Goal: Task Accomplishment & Management: Use online tool/utility

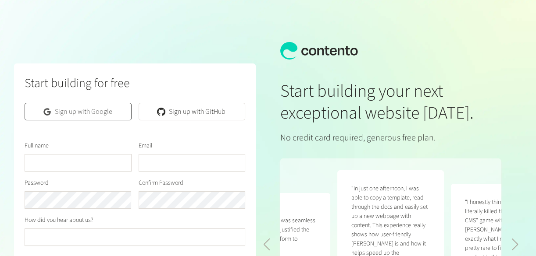
click at [76, 110] on link "Sign up with Google" at bounding box center [78, 112] width 107 height 18
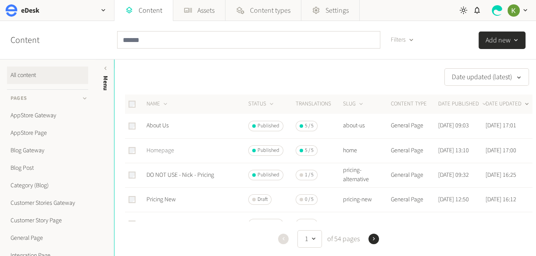
click at [160, 148] on link "Homepage" at bounding box center [160, 150] width 28 height 9
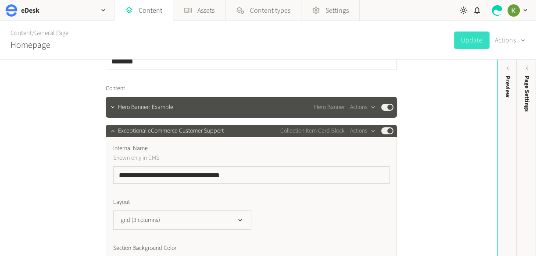
scroll to position [14, 0]
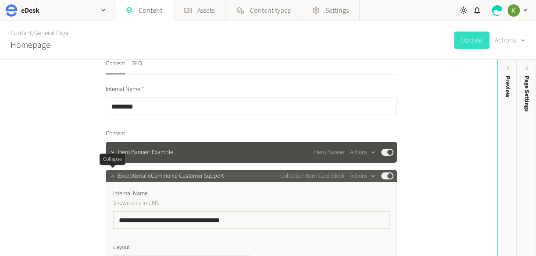
click at [110, 177] on icon "button" at bounding box center [113, 176] width 6 height 6
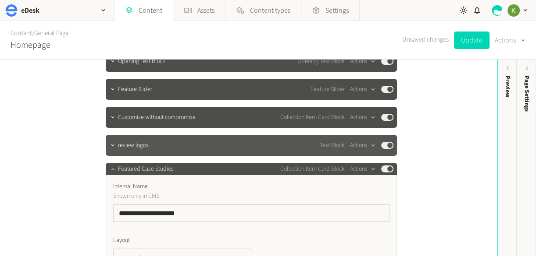
scroll to position [199, 0]
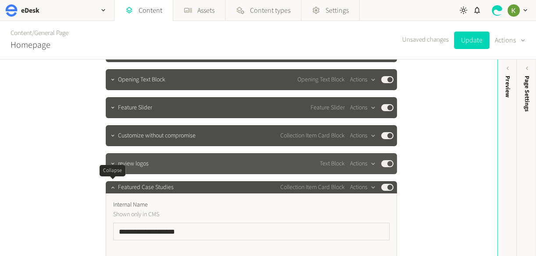
drag, startPoint x: 110, startPoint y: 184, endPoint x: 128, endPoint y: 153, distance: 35.9
click at [110, 184] on icon "button" at bounding box center [113, 187] width 6 height 6
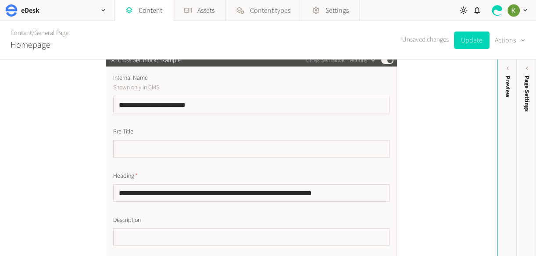
scroll to position [261, 0]
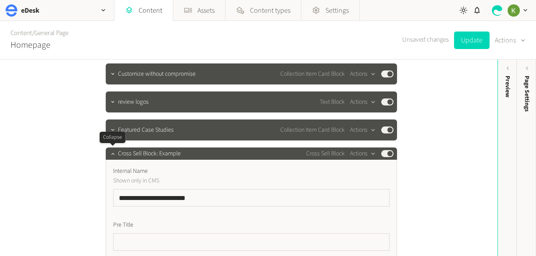
drag, startPoint x: 110, startPoint y: 152, endPoint x: 127, endPoint y: 145, distance: 18.3
click at [110, 152] on icon "button" at bounding box center [113, 154] width 6 height 6
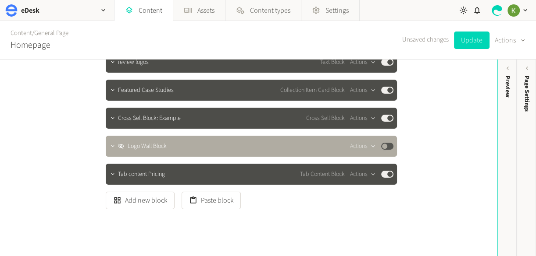
scroll to position [324, 0]
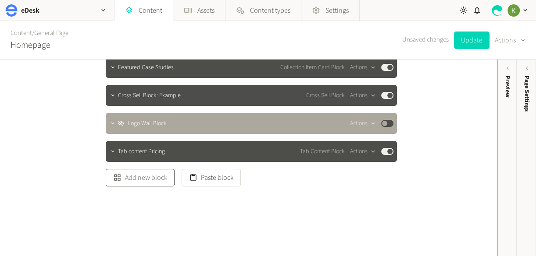
click at [146, 184] on button "Add new block" at bounding box center [140, 178] width 69 height 18
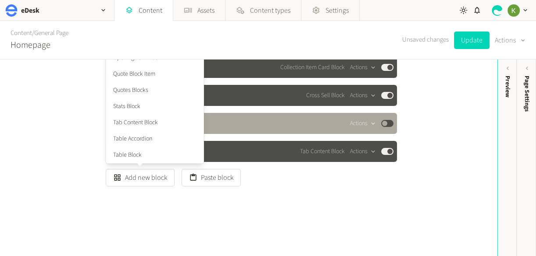
scroll to position [330, 0]
click at [124, 138] on li "Text Block" at bounding box center [154, 139] width 97 height 16
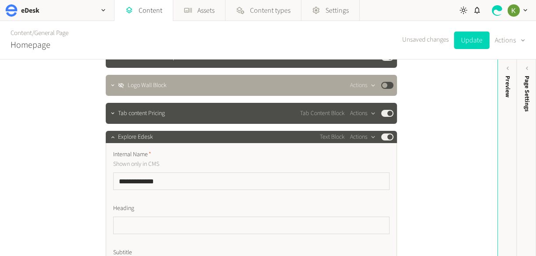
scroll to position [365, 0]
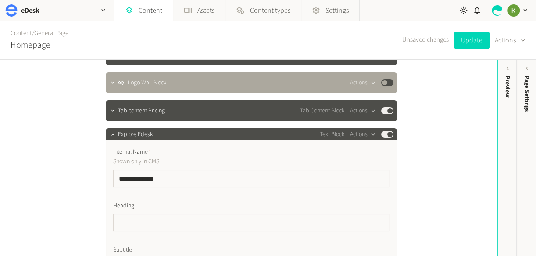
click at [144, 177] on input "**********" at bounding box center [251, 179] width 276 height 18
type input "**********"
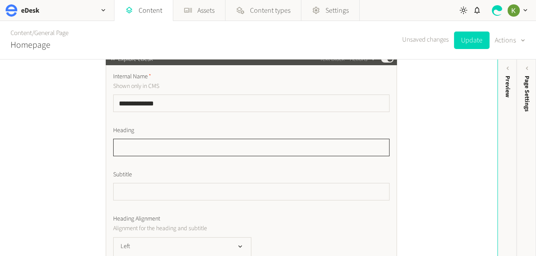
click at [213, 144] on input "text" at bounding box center [251, 148] width 276 height 18
paste input "**********"
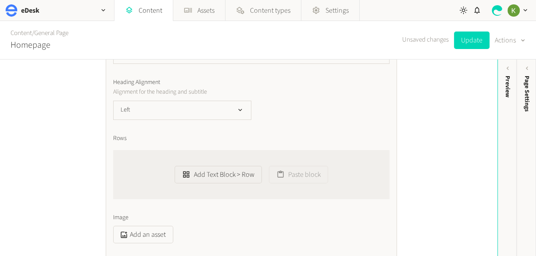
scroll to position [511, 0]
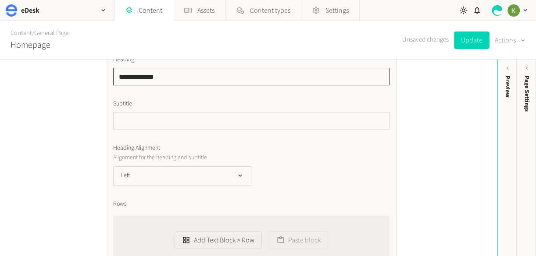
type input "**********"
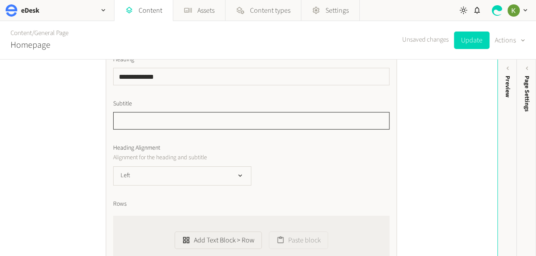
click at [200, 121] on input "text" at bounding box center [251, 121] width 276 height 18
paste input "**********"
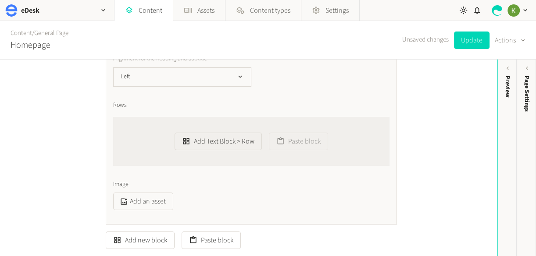
scroll to position [625, 0]
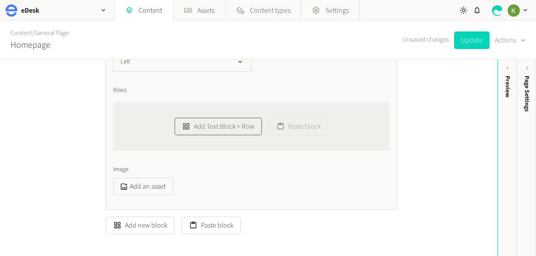
type input "**********"
click at [230, 124] on button "Add Text Block > Row" at bounding box center [217, 127] width 87 height 18
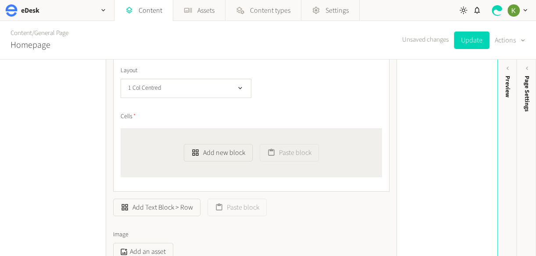
scroll to position [688, 0]
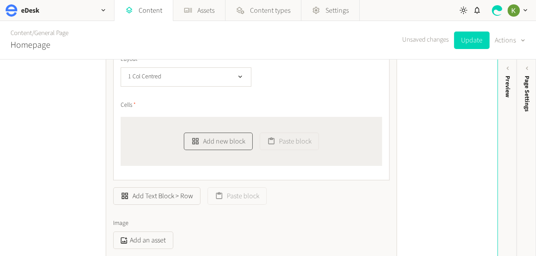
click at [227, 143] on button "Add new block" at bounding box center [218, 142] width 69 height 18
click at [216, 104] on li "Image" at bounding box center [232, 103] width 97 height 16
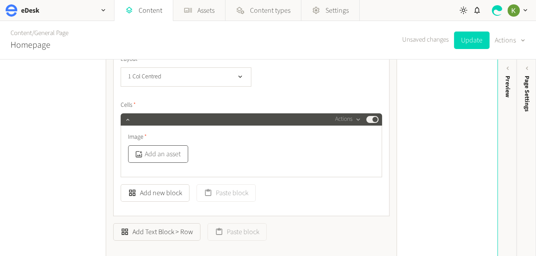
click at [169, 155] on button "Add an asset" at bounding box center [158, 154] width 60 height 18
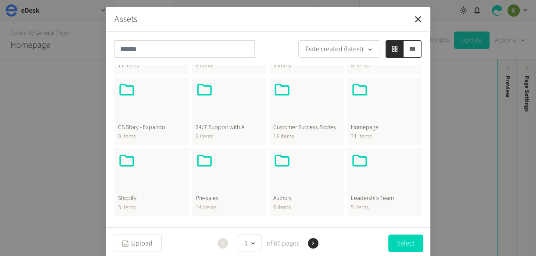
scroll to position [121, 0]
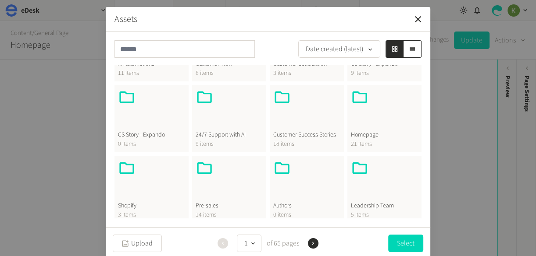
click at [370, 126] on div at bounding box center [384, 110] width 67 height 42
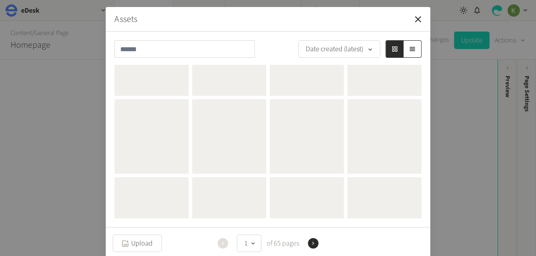
scroll to position [0, 0]
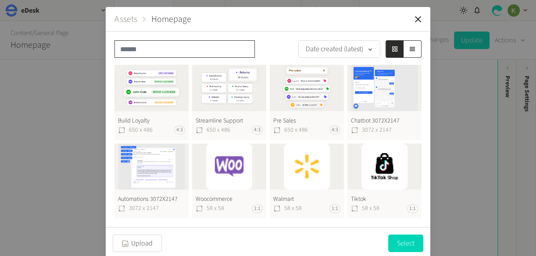
click at [183, 50] on input "text" at bounding box center [184, 49] width 140 height 18
click at [136, 248] on button "Upload" at bounding box center [137, 244] width 49 height 18
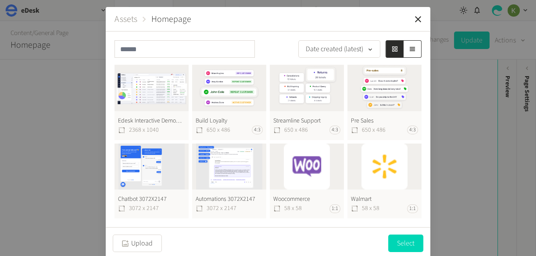
click at [150, 98] on button "Edesk Interactive Demo@2X 2368 x 1040" at bounding box center [151, 102] width 74 height 75
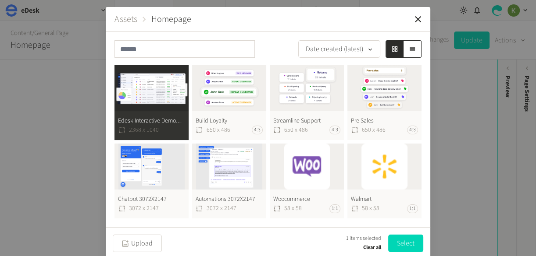
click at [406, 244] on button "Select" at bounding box center [405, 244] width 35 height 18
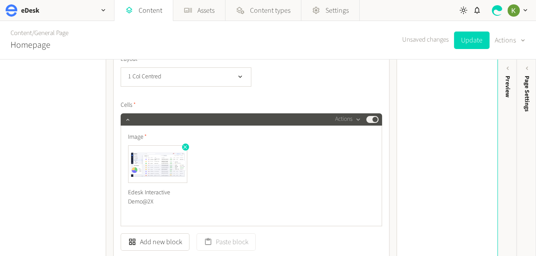
click at [143, 161] on img at bounding box center [157, 164] width 58 height 37
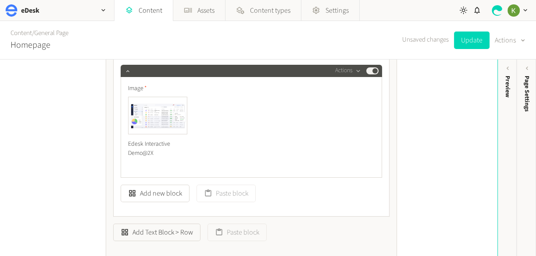
scroll to position [745, 0]
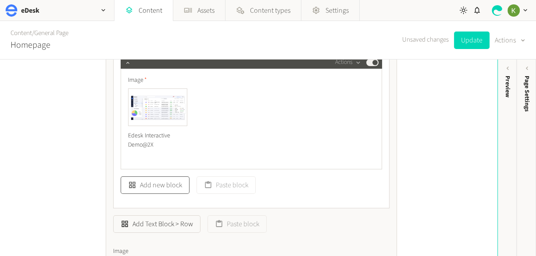
click at [143, 185] on button "Add new block" at bounding box center [155, 186] width 69 height 18
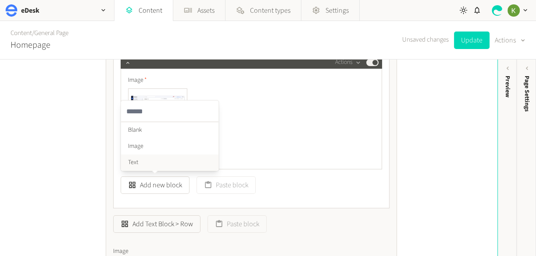
click at [143, 159] on li "Text" at bounding box center [169, 163] width 97 height 16
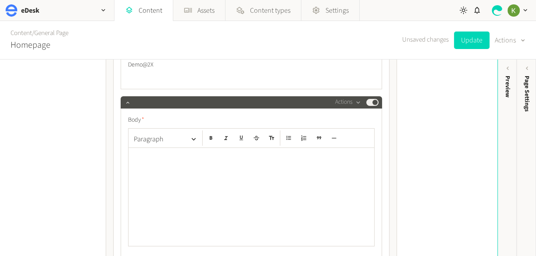
scroll to position [845, 0]
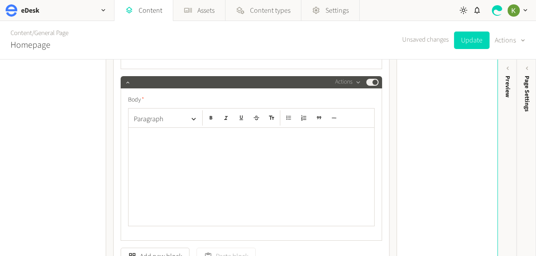
click at [253, 144] on div at bounding box center [250, 177] width 245 height 98
click at [195, 117] on icon "button" at bounding box center [193, 119] width 8 height 8
click at [291, 142] on p at bounding box center [251, 136] width 235 height 11
click at [298, 138] on p at bounding box center [251, 136] width 235 height 11
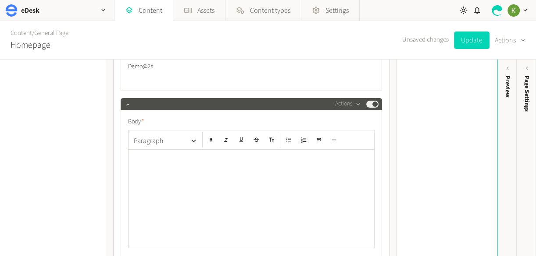
scroll to position [805, 0]
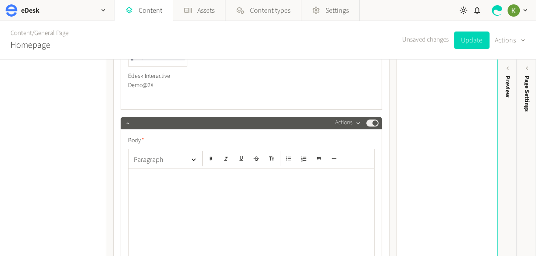
click at [349, 123] on button "Actions" at bounding box center [348, 123] width 26 height 11
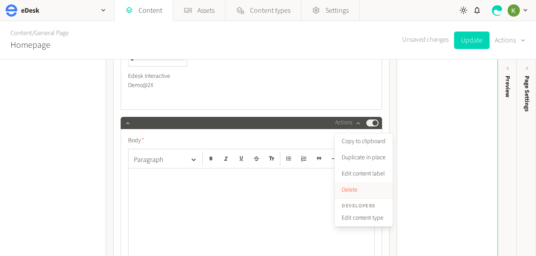
drag, startPoint x: 349, startPoint y: 188, endPoint x: 305, endPoint y: 177, distance: 45.2
click at [349, 188] on button "Delete" at bounding box center [363, 190] width 58 height 16
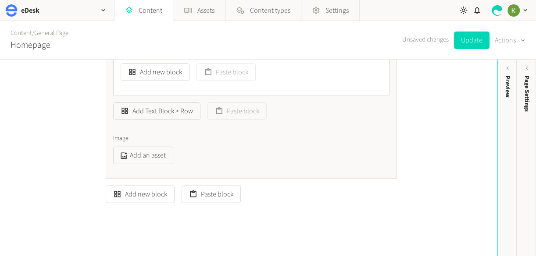
scroll to position [866, 0]
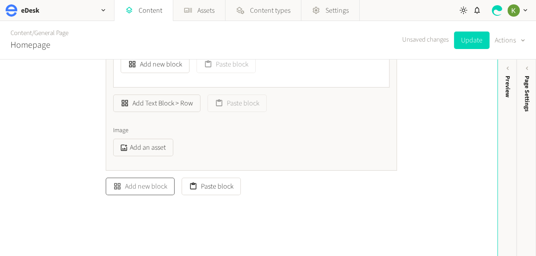
click at [153, 188] on button "Add new block" at bounding box center [140, 187] width 69 height 18
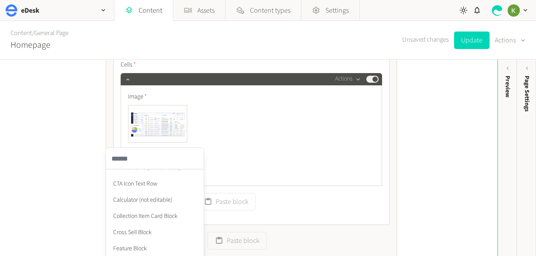
scroll to position [40, 0]
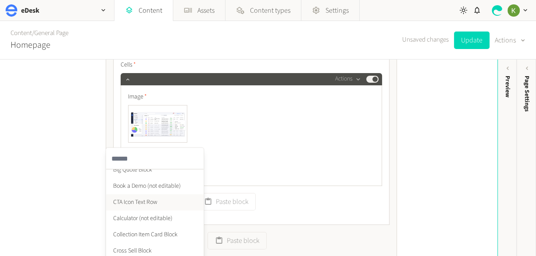
click at [156, 202] on li "CTA Icon Text Row" at bounding box center [154, 203] width 97 height 16
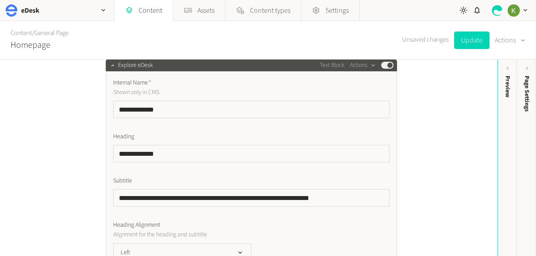
scroll to position [417, 0]
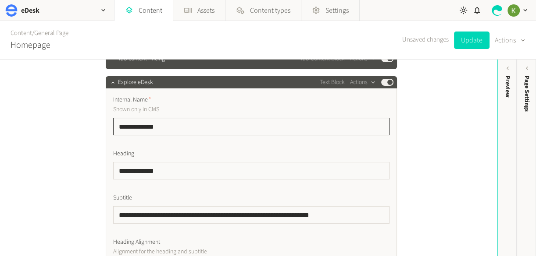
click at [209, 132] on input "**********" at bounding box center [251, 127] width 276 height 18
drag, startPoint x: 186, startPoint y: 124, endPoint x: 106, endPoint y: 123, distance: 80.7
click at [93, 123] on div "**********" at bounding box center [248, 158] width 497 height 197
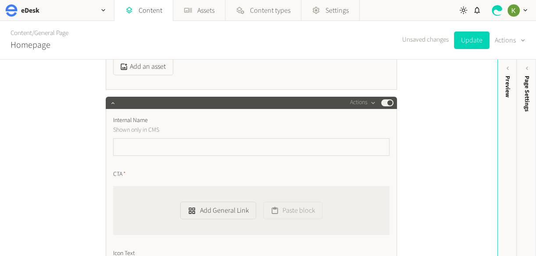
scroll to position [951, 0]
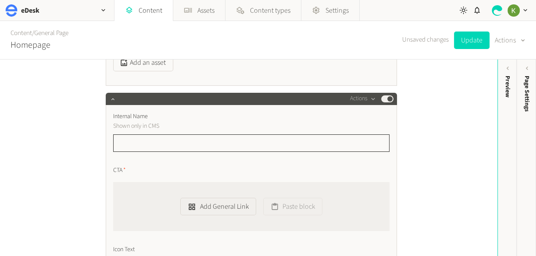
click at [152, 145] on input "text" at bounding box center [251, 144] width 276 height 18
paste input "**********"
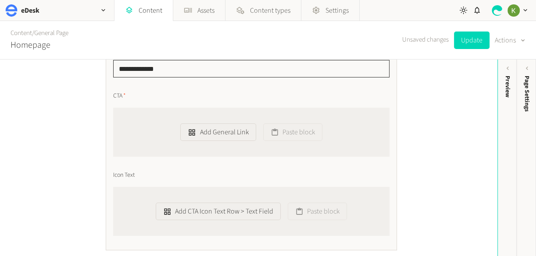
scroll to position [1032, 0]
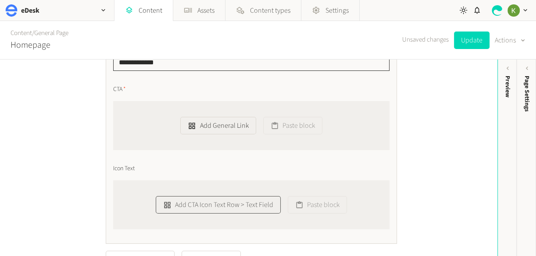
type input "**********"
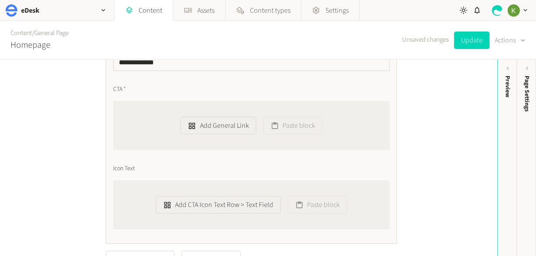
drag, startPoint x: 211, startPoint y: 204, endPoint x: 212, endPoint y: 192, distance: 11.4
click at [211, 203] on button "Add CTA Icon Text Row > Text Field" at bounding box center [218, 205] width 125 height 18
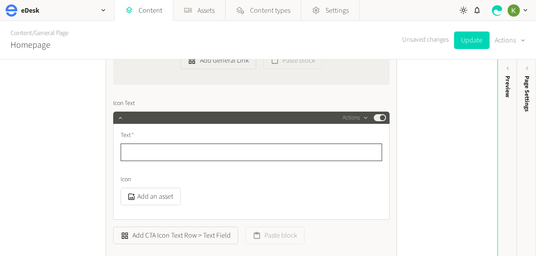
scroll to position [1169, 0]
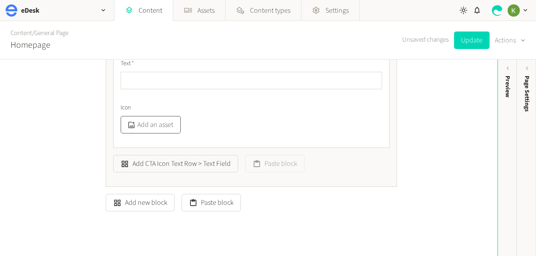
click at [173, 128] on button "Add an asset" at bounding box center [151, 125] width 60 height 18
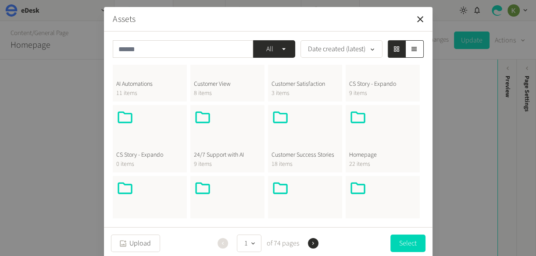
scroll to position [133, 0]
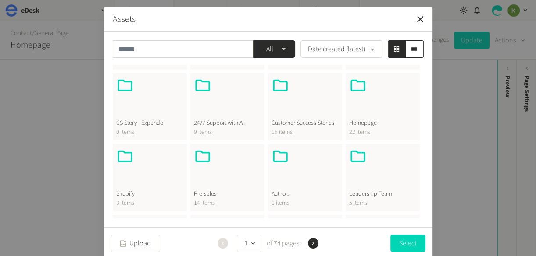
click at [367, 104] on div at bounding box center [382, 98] width 67 height 42
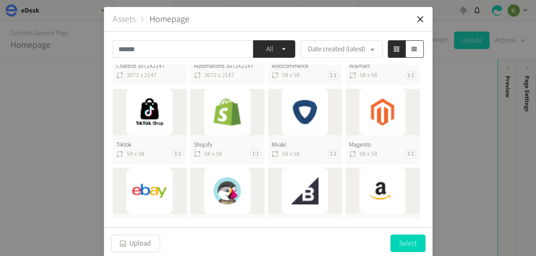
scroll to position [0, 0]
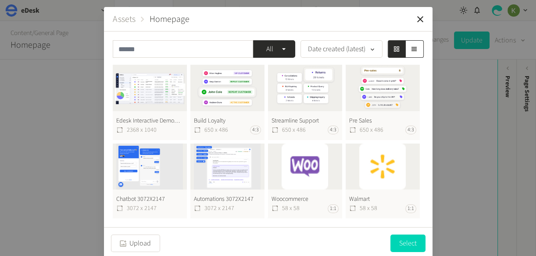
click at [125, 93] on button "Edesk Interactive Demo@2X 2368 x 1040" at bounding box center [150, 102] width 74 height 75
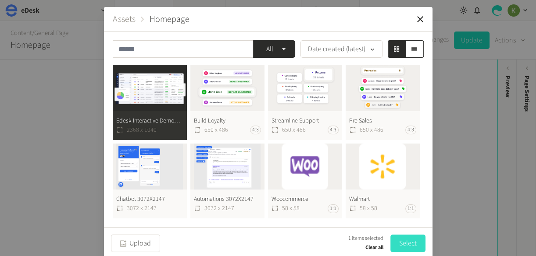
click at [408, 248] on button "Select" at bounding box center [407, 244] width 35 height 18
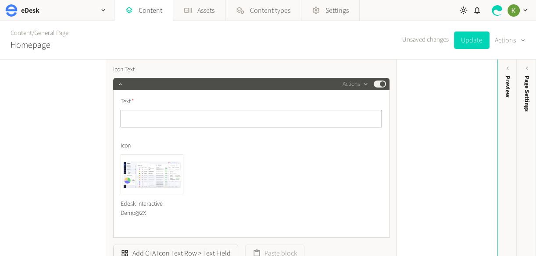
scroll to position [1127, 0]
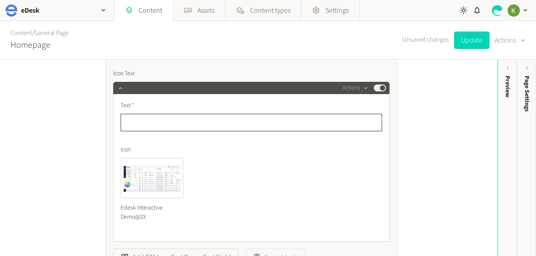
paste input "**********"
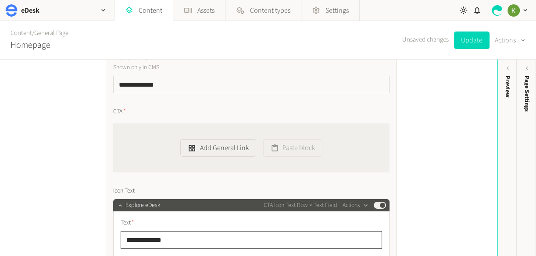
scroll to position [1007, 0]
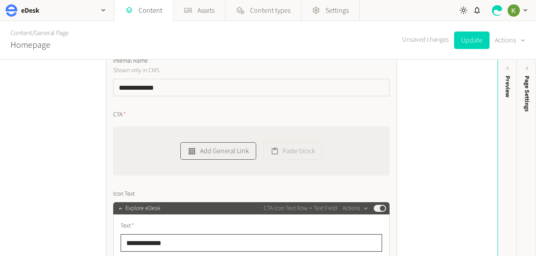
type input "**********"
click at [224, 149] on button "Add General Link" at bounding box center [217, 151] width 75 height 18
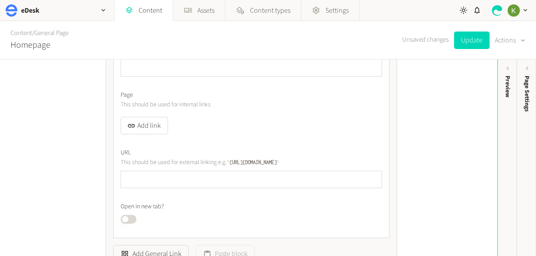
scroll to position [1125, 0]
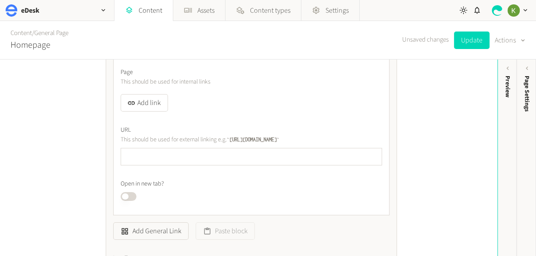
click at [134, 195] on button "Published" at bounding box center [129, 196] width 16 height 9
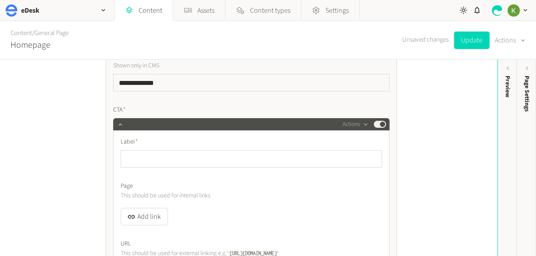
scroll to position [1020, 0]
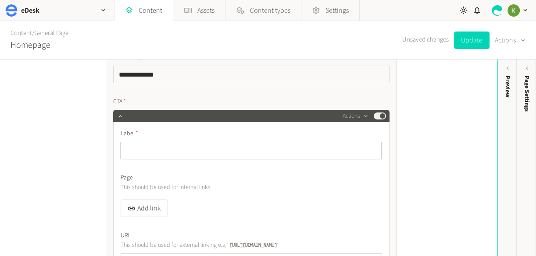
click at [146, 144] on input "text" at bounding box center [251, 151] width 261 height 18
type input "*********"
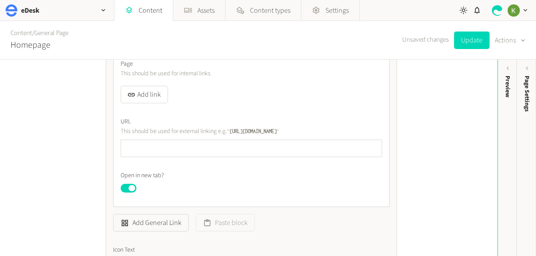
scroll to position [1142, 0]
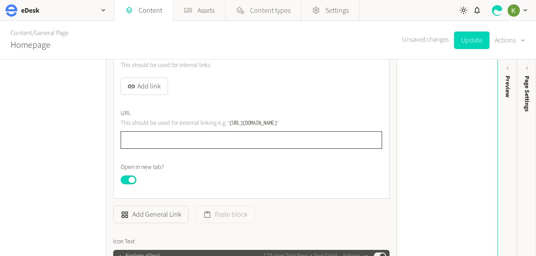
click at [218, 139] on input "text" at bounding box center [251, 140] width 261 height 18
paste input "**********"
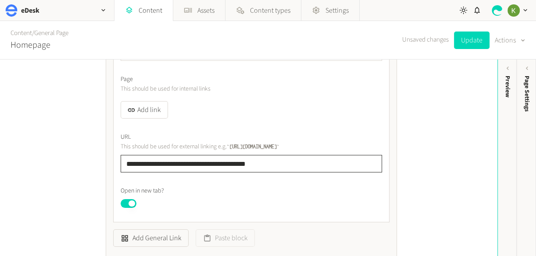
scroll to position [1052, 0]
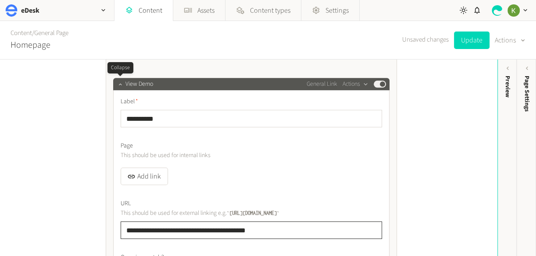
type input "**********"
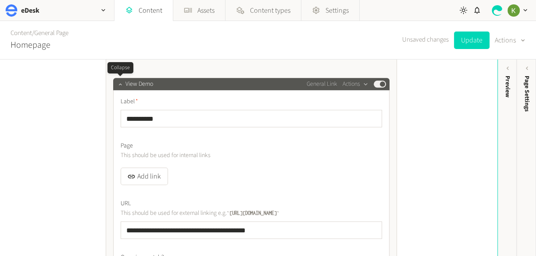
click at [118, 88] on button "button" at bounding box center [120, 83] width 11 height 11
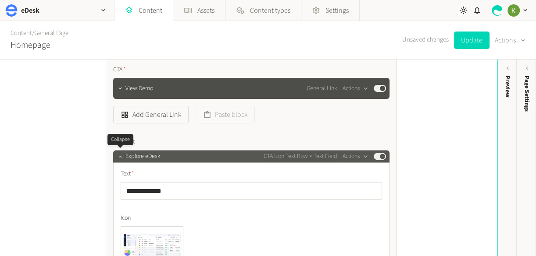
click at [117, 156] on icon "button" at bounding box center [120, 156] width 6 height 6
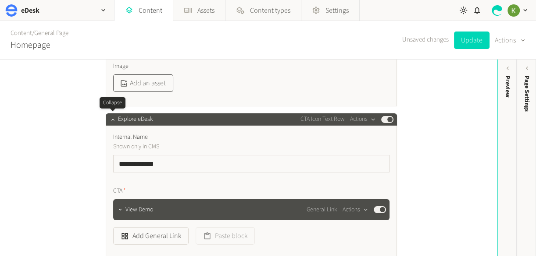
click at [111, 118] on icon "button" at bounding box center [113, 120] width 6 height 6
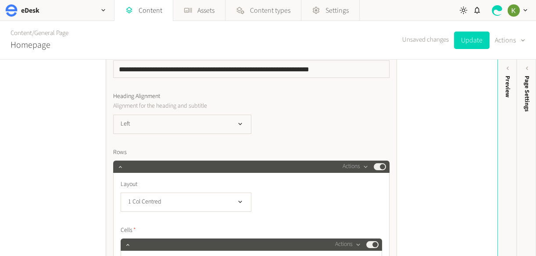
scroll to position [516, 0]
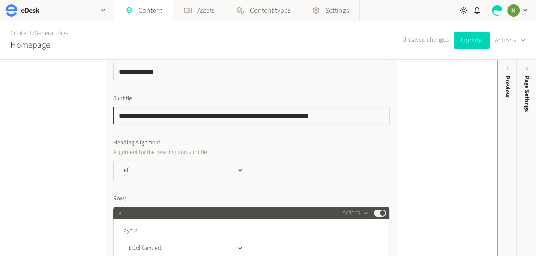
drag, startPoint x: 327, startPoint y: 110, endPoint x: 337, endPoint y: 114, distance: 10.7
click at [328, 110] on input "**********" at bounding box center [251, 116] width 276 height 18
drag, startPoint x: 355, startPoint y: 114, endPoint x: 106, endPoint y: 112, distance: 248.5
click at [101, 114] on div "**********" at bounding box center [248, 58] width 307 height 1030
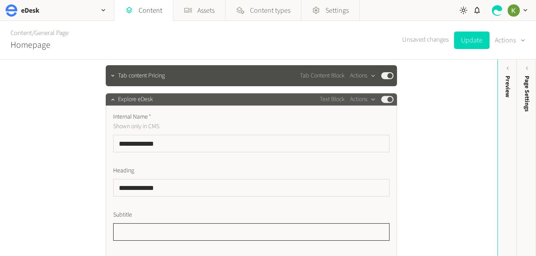
scroll to position [385, 0]
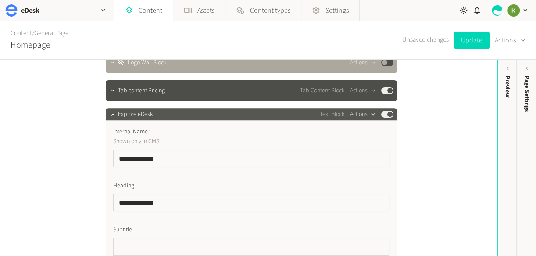
click at [362, 113] on button "Actions" at bounding box center [363, 114] width 26 height 11
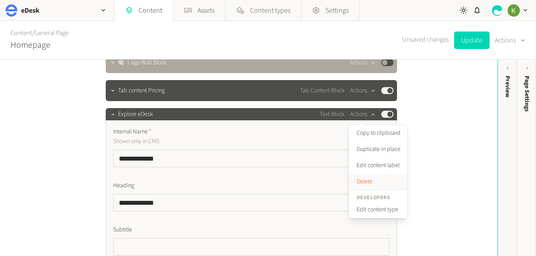
drag, startPoint x: 361, startPoint y: 181, endPoint x: 298, endPoint y: 145, distance: 72.2
click at [361, 180] on button "Delete" at bounding box center [378, 182] width 58 height 16
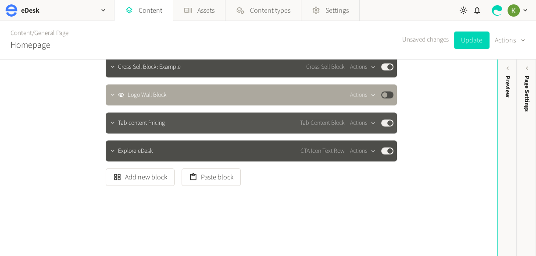
scroll to position [352, 0]
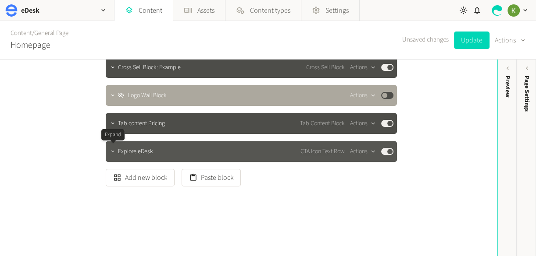
click at [112, 150] on icon "button" at bounding box center [113, 152] width 6 height 6
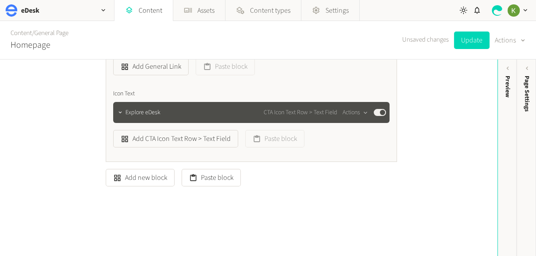
scroll to position [438, 0]
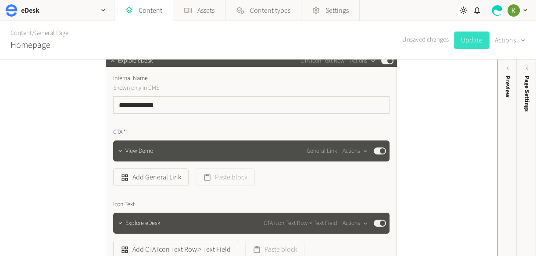
click at [473, 40] on button "Update" at bounding box center [471, 41] width 35 height 18
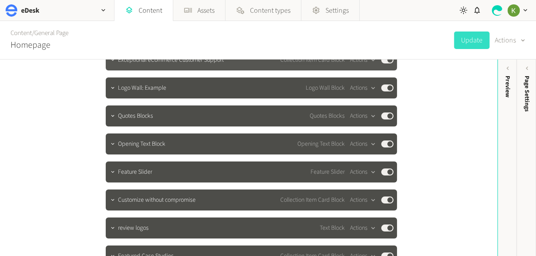
scroll to position [150, 0]
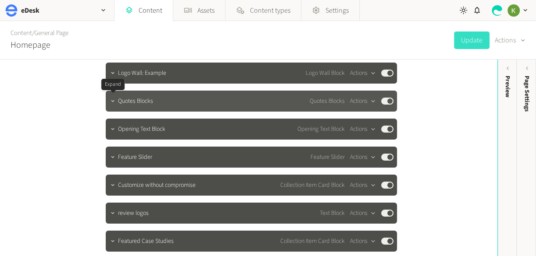
click at [117, 100] on button "button" at bounding box center [112, 100] width 11 height 11
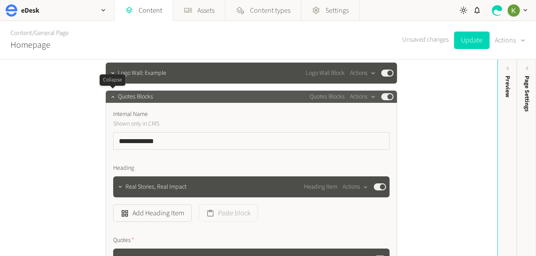
drag, startPoint x: 113, startPoint y: 97, endPoint x: 154, endPoint y: 97, distance: 41.6
click at [113, 97] on icon "button" at bounding box center [113, 97] width 6 height 6
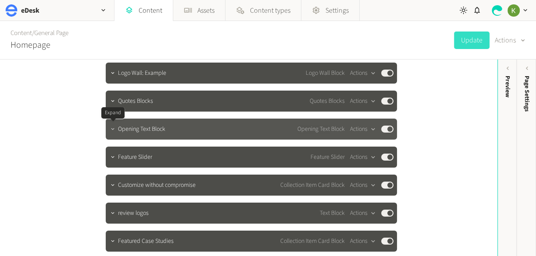
click at [114, 130] on icon "button" at bounding box center [113, 129] width 6 height 6
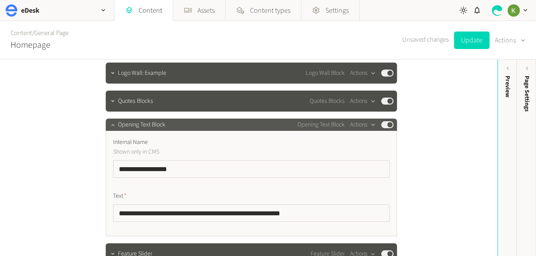
click at [114, 130] on div at bounding box center [112, 125] width 11 height 12
click at [112, 124] on icon "button" at bounding box center [113, 125] width 6 height 6
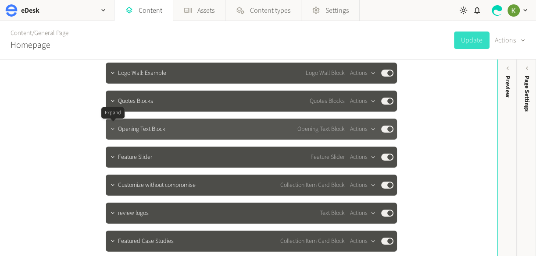
click at [113, 131] on icon "button" at bounding box center [113, 129] width 6 height 6
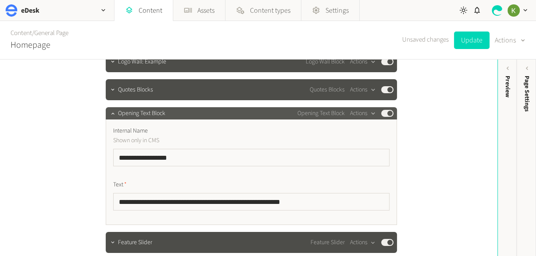
scroll to position [140, 0]
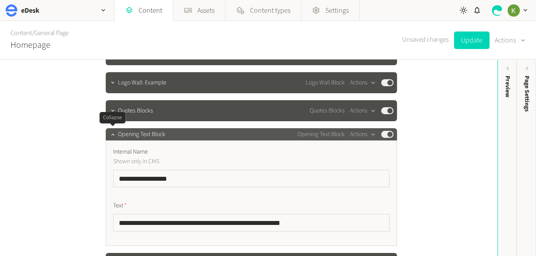
drag, startPoint x: 110, startPoint y: 134, endPoint x: 118, endPoint y: 132, distance: 8.5
click at [110, 134] on icon "button" at bounding box center [113, 134] width 6 height 6
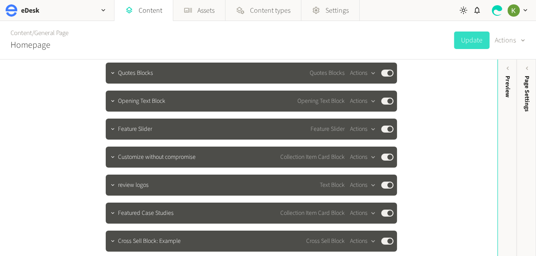
scroll to position [193, 0]
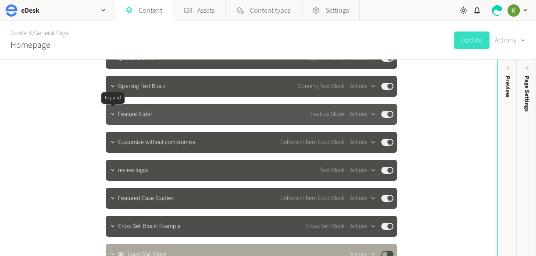
click at [112, 114] on icon "button" at bounding box center [113, 114] width 6 height 6
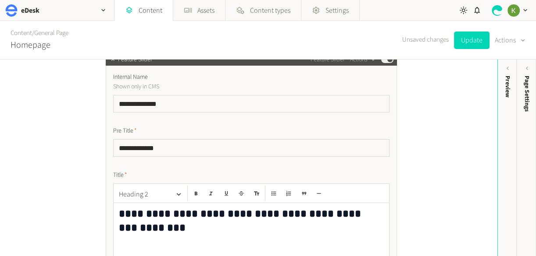
scroll to position [253, 0]
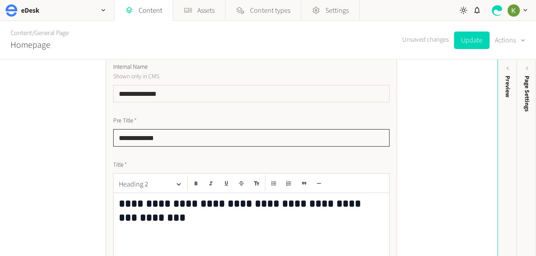
drag, startPoint x: 130, startPoint y: 139, endPoint x: 114, endPoint y: 139, distance: 15.8
click at [116, 139] on input "**********" at bounding box center [251, 138] width 276 height 18
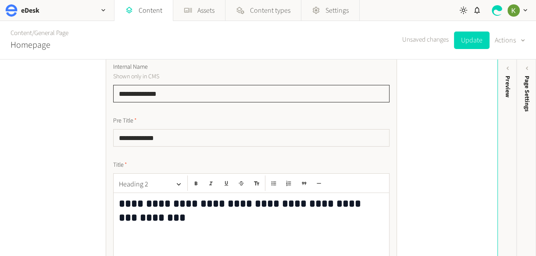
drag, startPoint x: 171, startPoint y: 99, endPoint x: 114, endPoint y: 96, distance: 58.0
click at [90, 93] on div "**********" at bounding box center [248, 158] width 497 height 197
paste input "text"
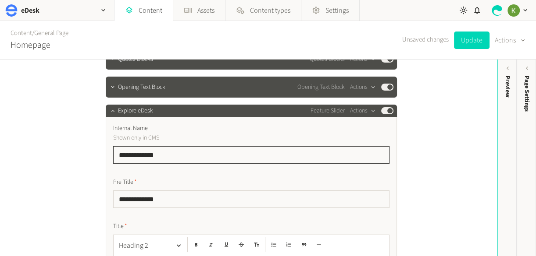
scroll to position [147, 0]
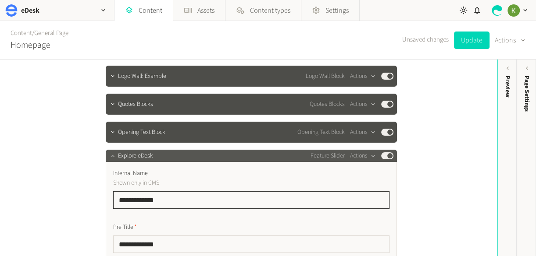
type input "**********"
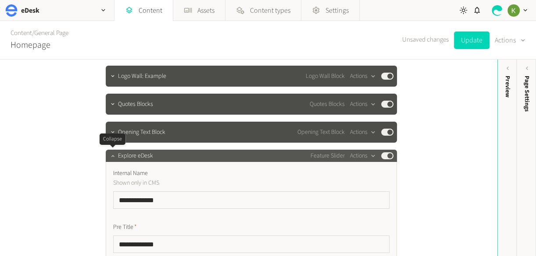
drag, startPoint x: 111, startPoint y: 158, endPoint x: 116, endPoint y: 156, distance: 4.6
click at [111, 158] on icon "button" at bounding box center [113, 156] width 6 height 6
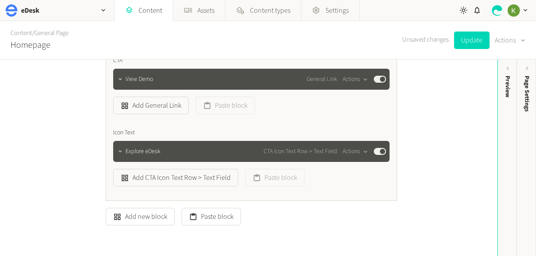
scroll to position [549, 0]
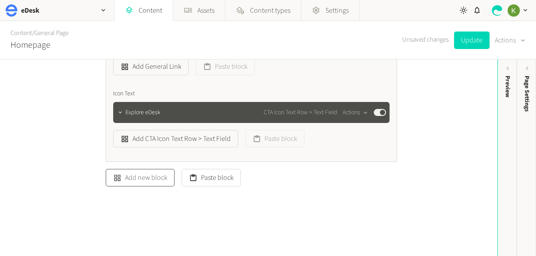
click at [145, 182] on button "Add new block" at bounding box center [140, 178] width 69 height 18
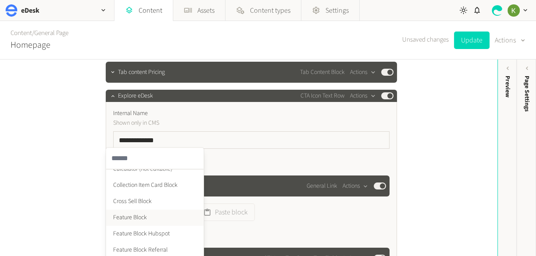
scroll to position [88, 0]
click at [149, 218] on li "Feature Block" at bounding box center [154, 220] width 97 height 16
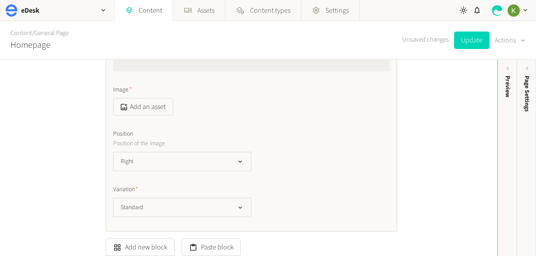
scroll to position [936, 0]
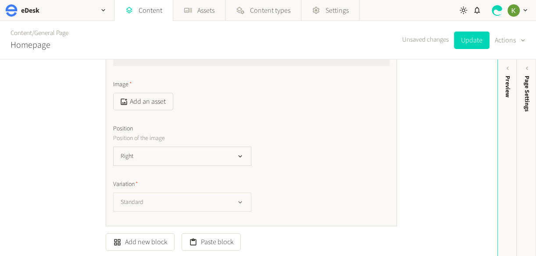
click at [239, 199] on icon "button" at bounding box center [239, 202] width 7 height 7
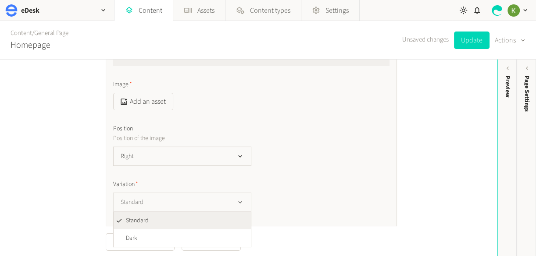
click at [239, 199] on icon "button" at bounding box center [239, 202] width 7 height 7
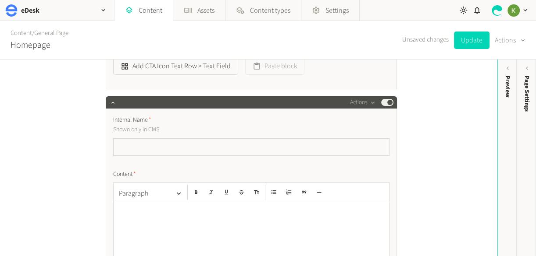
scroll to position [493, 0]
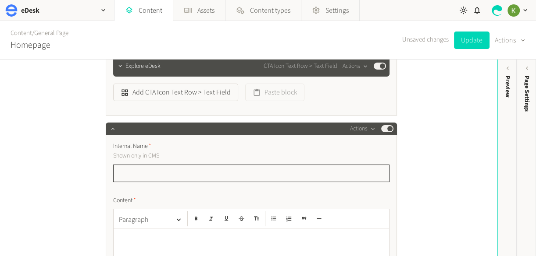
click at [206, 166] on input "text" at bounding box center [251, 174] width 276 height 18
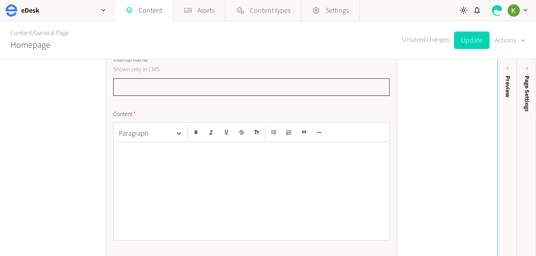
scroll to position [646, 0]
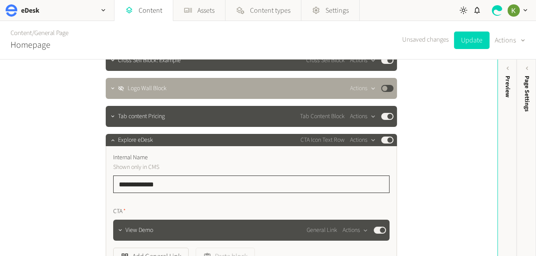
drag, startPoint x: 171, startPoint y: 183, endPoint x: 177, endPoint y: 185, distance: 5.7
click at [172, 184] on input "**********" at bounding box center [251, 185] width 276 height 18
drag, startPoint x: 130, startPoint y: 183, endPoint x: 115, endPoint y: 176, distance: 16.9
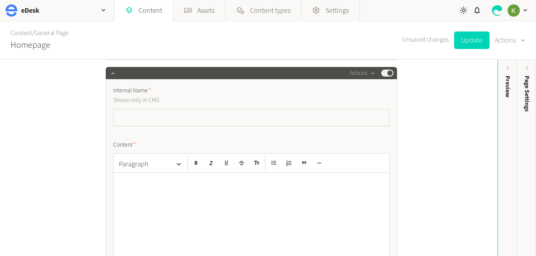
scroll to position [657, 0]
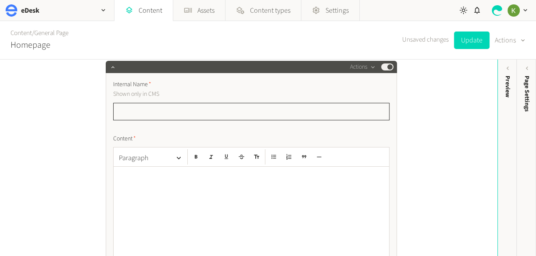
click at [179, 115] on input "text" at bounding box center [251, 112] width 276 height 18
paste input "**********"
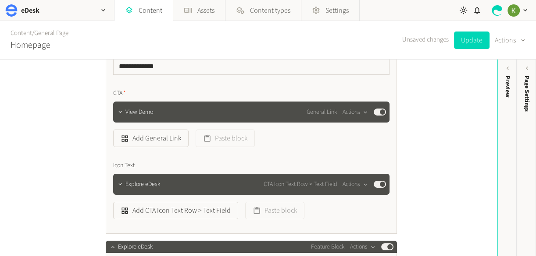
scroll to position [541, 0]
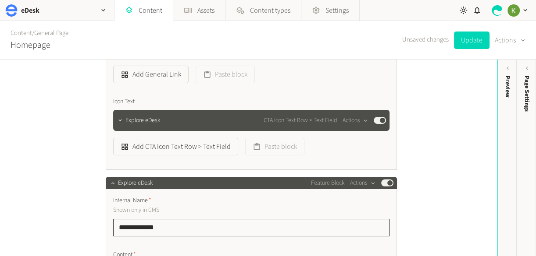
type input "**********"
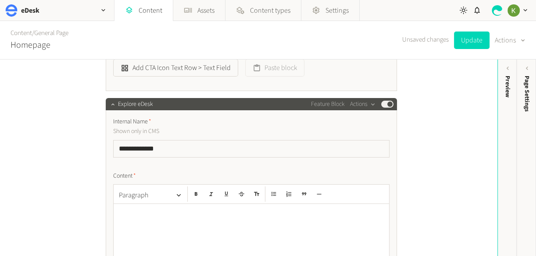
scroll to position [642, 0]
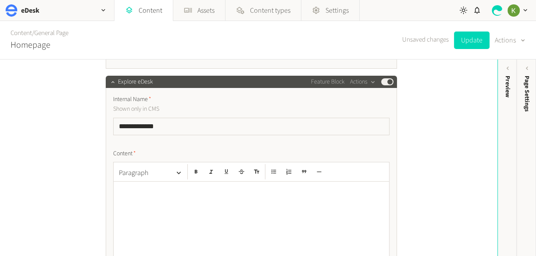
drag, startPoint x: 163, startPoint y: 192, endPoint x: 167, endPoint y: 190, distance: 4.7
click at [163, 192] on p at bounding box center [251, 190] width 265 height 11
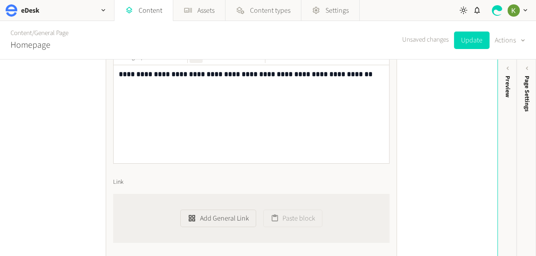
scroll to position [721, 0]
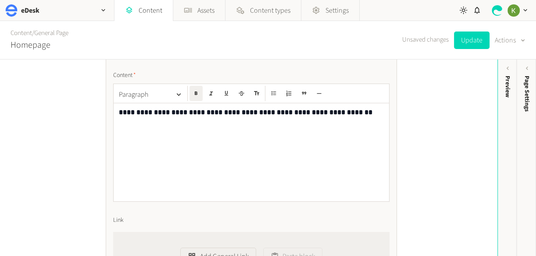
click at [368, 112] on p "**********" at bounding box center [251, 112] width 265 height 11
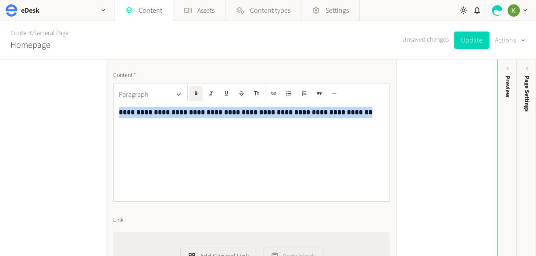
drag, startPoint x: 368, startPoint y: 112, endPoint x: 164, endPoint y: 102, distance: 204.0
click at [94, 112] on div "**********" at bounding box center [248, 158] width 497 height 197
drag, startPoint x: 195, startPoint y: 94, endPoint x: 223, endPoint y: 106, distance: 31.0
click at [195, 94] on icon "button" at bounding box center [196, 93] width 6 height 6
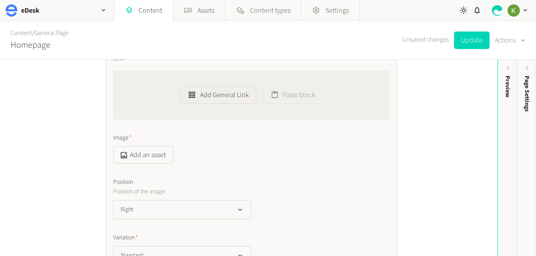
scroll to position [914, 0]
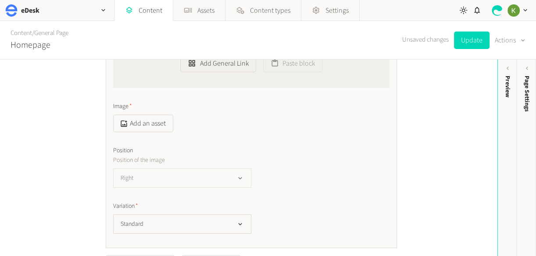
click at [181, 185] on button "Right" at bounding box center [182, 178] width 138 height 19
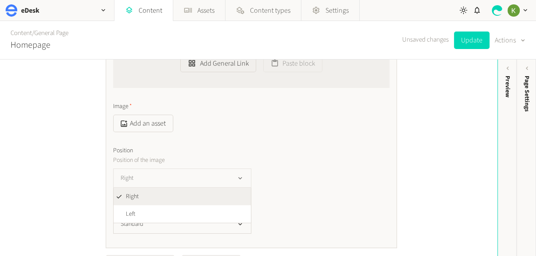
click at [182, 184] on button "Right" at bounding box center [182, 178] width 138 height 19
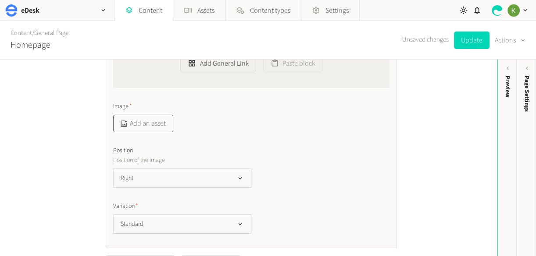
click at [149, 121] on button "Add an asset" at bounding box center [143, 124] width 60 height 18
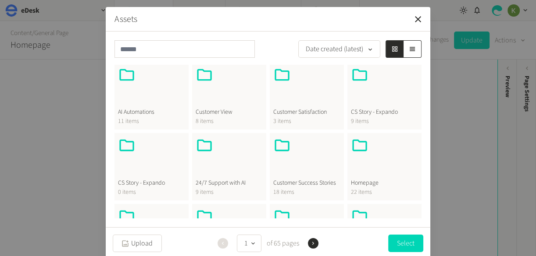
scroll to position [140, 0]
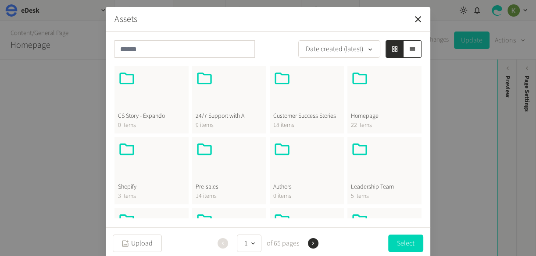
click at [369, 105] on div at bounding box center [384, 91] width 67 height 42
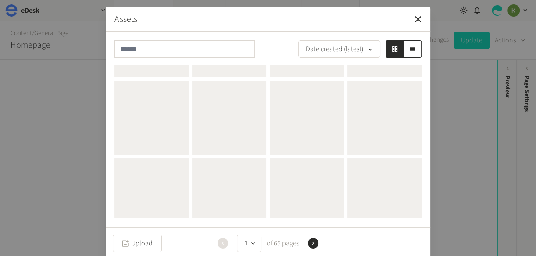
scroll to position [0, 0]
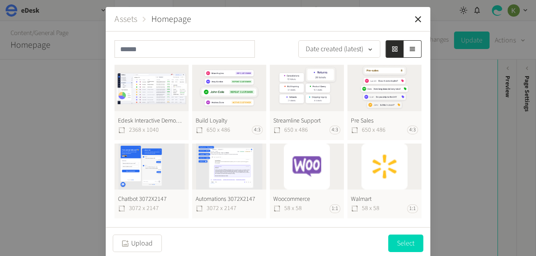
click at [120, 87] on button "Edesk Interactive Demo@2X 2368 x 1040" at bounding box center [151, 102] width 74 height 75
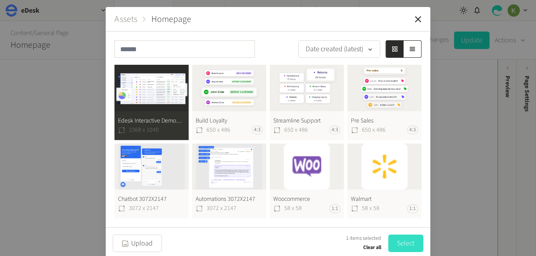
click at [405, 241] on button "Select" at bounding box center [405, 244] width 35 height 18
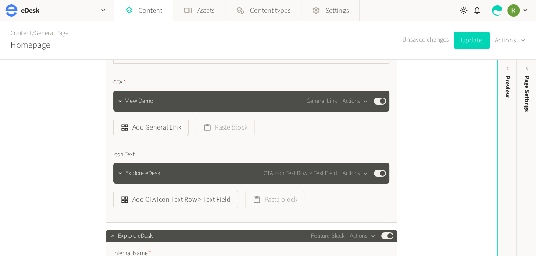
scroll to position [484, 0]
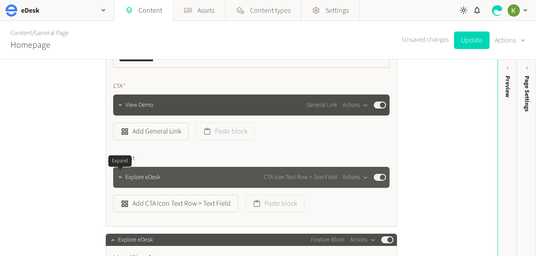
drag, startPoint x: 120, startPoint y: 178, endPoint x: 130, endPoint y: 174, distance: 11.2
click at [120, 178] on icon "button" at bounding box center [120, 177] width 6 height 6
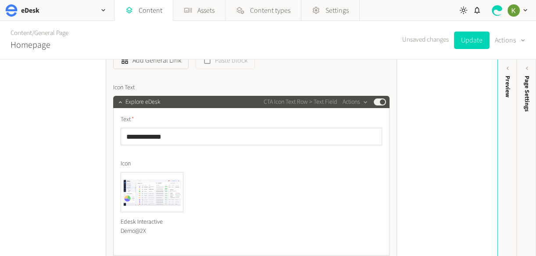
scroll to position [510, 0]
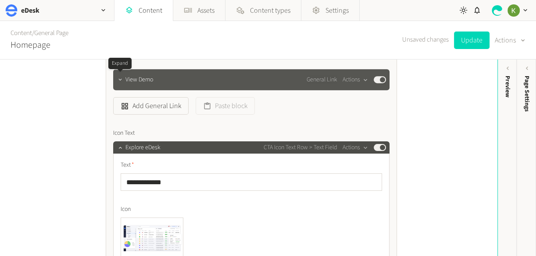
click at [121, 79] on icon "button" at bounding box center [120, 80] width 6 height 6
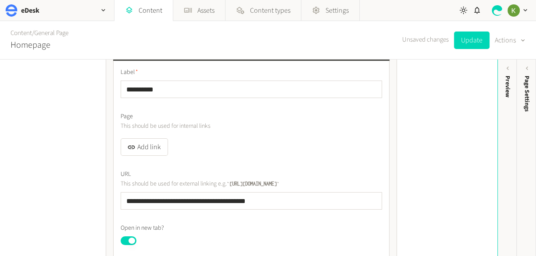
scroll to position [582, 0]
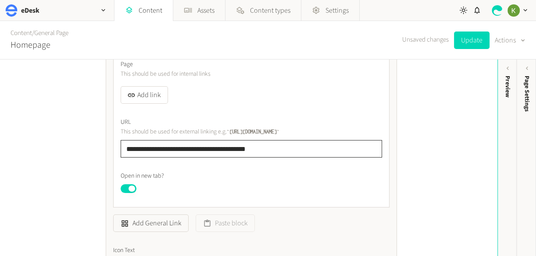
drag, startPoint x: 286, startPoint y: 147, endPoint x: 220, endPoint y: 125, distance: 69.2
click at [94, 149] on div "**********" at bounding box center [248, 158] width 497 height 197
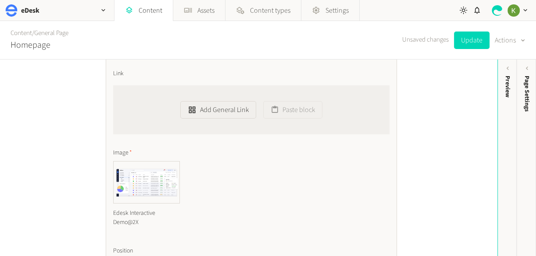
scroll to position [1210, 0]
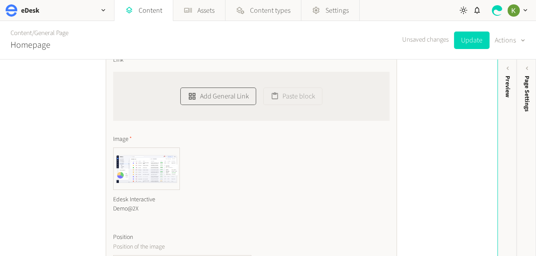
click at [199, 98] on button "Add General Link" at bounding box center [217, 97] width 75 height 18
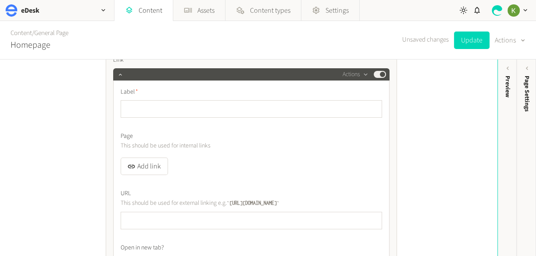
type input "**********"
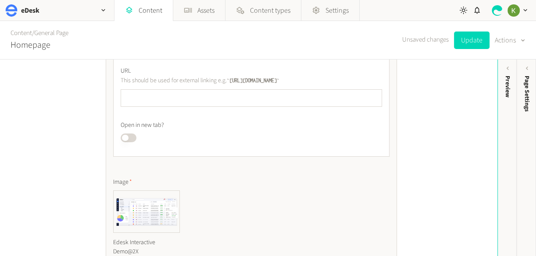
scroll to position [1310, 0]
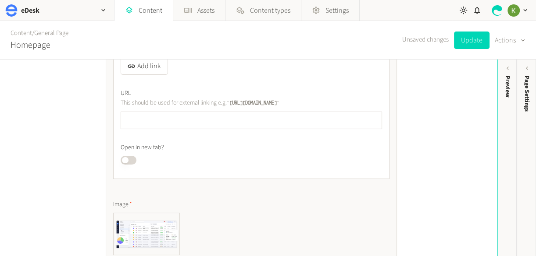
type input "*********"
click at [194, 126] on input "text" at bounding box center [251, 121] width 261 height 18
paste input "**********"
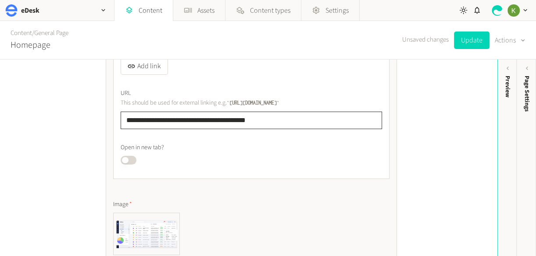
type input "**********"
click at [133, 163] on button "Published" at bounding box center [129, 160] width 16 height 9
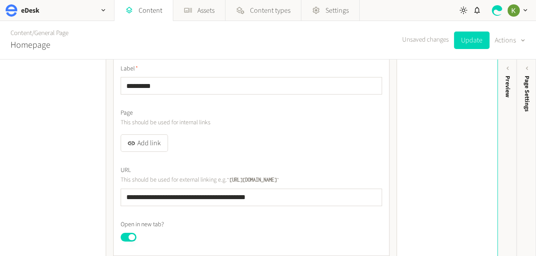
scroll to position [1130, 0]
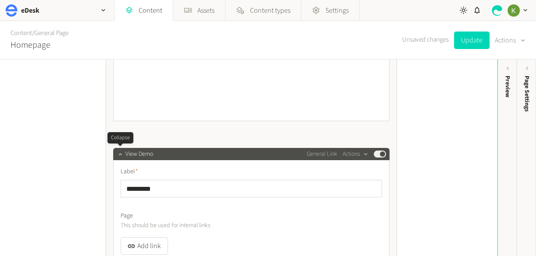
click at [121, 153] on icon "button" at bounding box center [120, 154] width 6 height 6
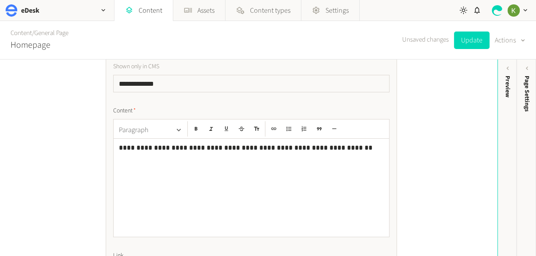
scroll to position [898, 0]
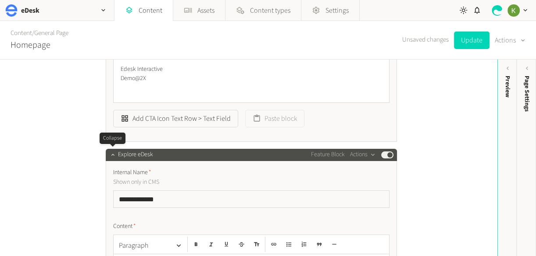
drag, startPoint x: 111, startPoint y: 154, endPoint x: 145, endPoint y: 141, distance: 36.0
click at [111, 154] on icon "button" at bounding box center [113, 155] width 6 height 6
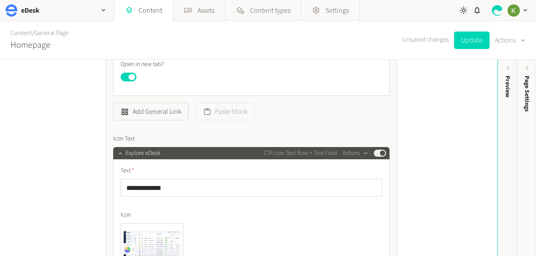
scroll to position [741, 0]
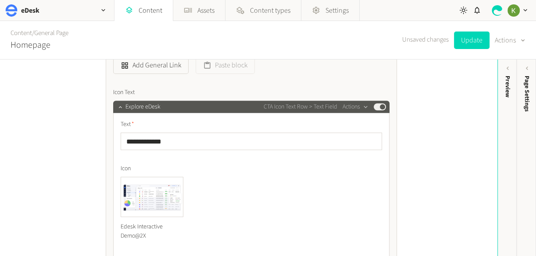
drag, startPoint x: 112, startPoint y: 106, endPoint x: 120, endPoint y: 105, distance: 8.0
click at [114, 106] on div "**********" at bounding box center [251, 32] width 291 height 535
click at [118, 106] on icon "button" at bounding box center [120, 107] width 6 height 6
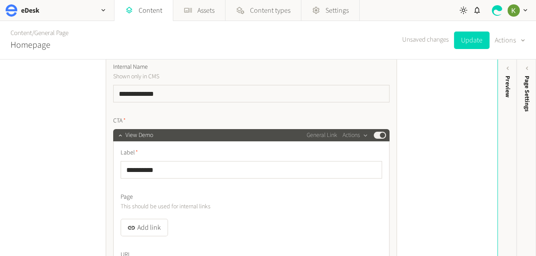
scroll to position [330, 0]
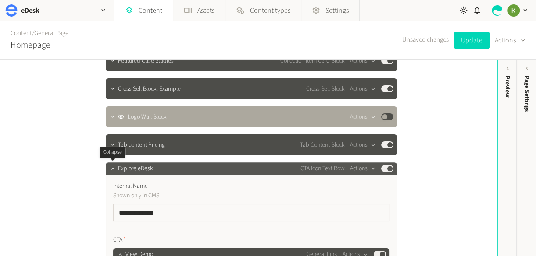
click at [112, 168] on icon "button" at bounding box center [113, 169] width 6 height 6
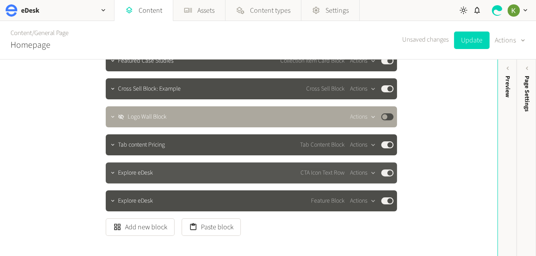
scroll to position [329, 0]
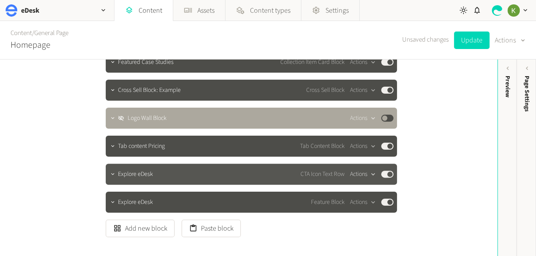
click at [369, 174] on icon "button" at bounding box center [372, 174] width 7 height 7
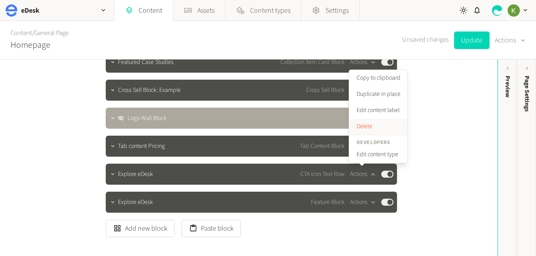
click at [369, 125] on button "Delete" at bounding box center [378, 127] width 58 height 16
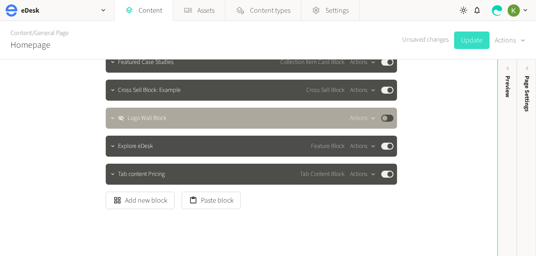
click at [476, 43] on button "Update" at bounding box center [471, 41] width 35 height 18
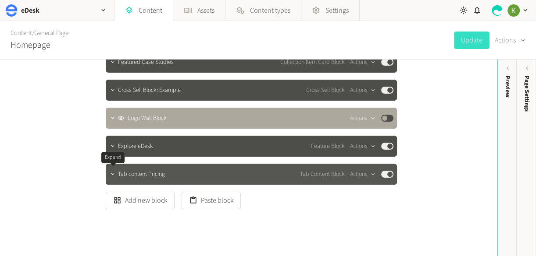
drag, startPoint x: 112, startPoint y: 176, endPoint x: 216, endPoint y: 165, distance: 105.3
click at [112, 176] on icon "button" at bounding box center [113, 174] width 6 height 6
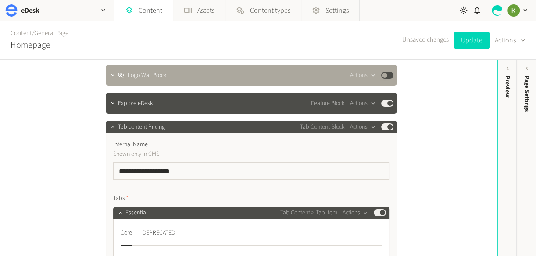
scroll to position [357, 0]
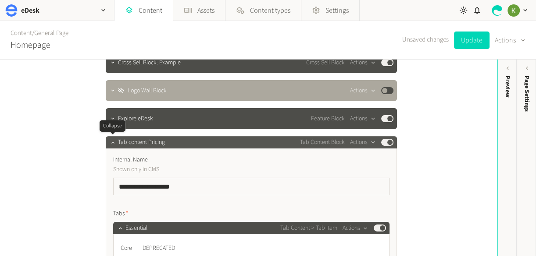
click at [109, 141] on button "button" at bounding box center [112, 141] width 11 height 11
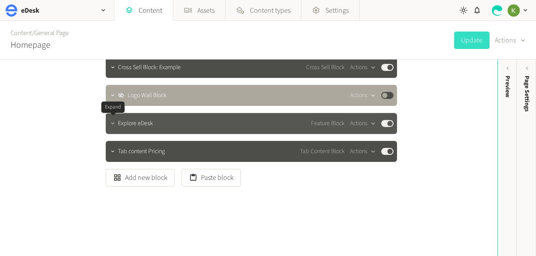
scroll to position [351, 0]
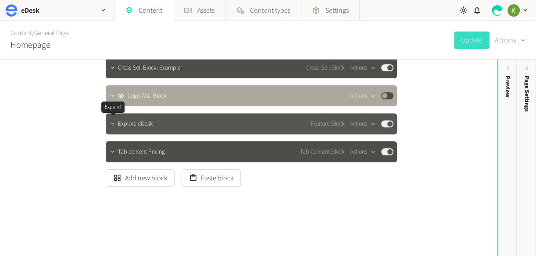
click at [111, 125] on icon "button" at bounding box center [113, 124] width 6 height 6
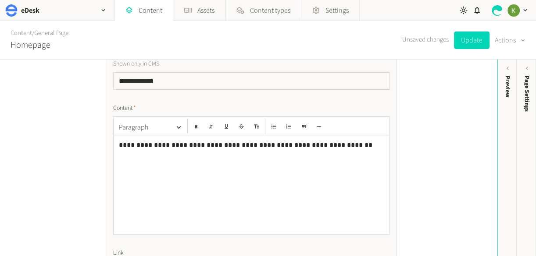
scroll to position [451, 0]
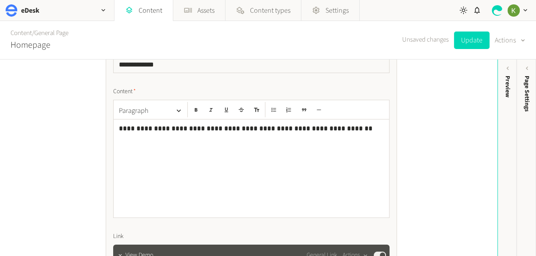
click at [147, 129] on p "**********" at bounding box center [251, 128] width 265 height 11
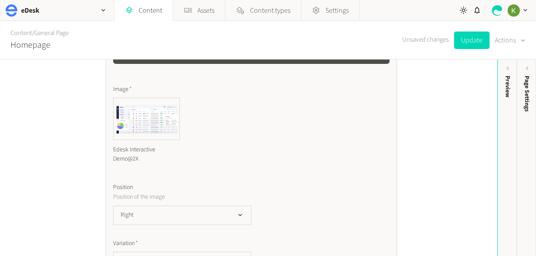
scroll to position [506, 0]
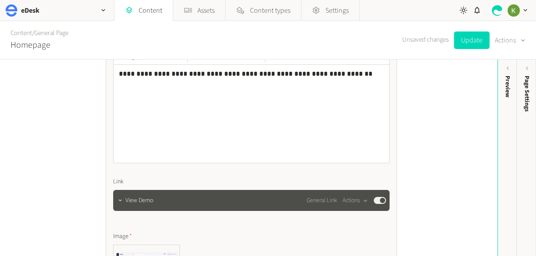
click at [134, 74] on p "**********" at bounding box center [251, 73] width 265 height 11
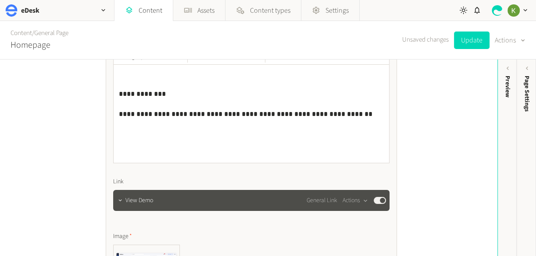
scroll to position [446, 0]
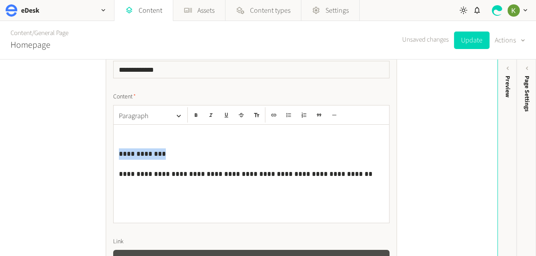
drag, startPoint x: 167, startPoint y: 155, endPoint x: 123, endPoint y: 142, distance: 45.3
click at [102, 153] on div "**********" at bounding box center [248, 80] width 307 height 932
click at [174, 109] on button "Paragraph" at bounding box center [150, 116] width 70 height 18
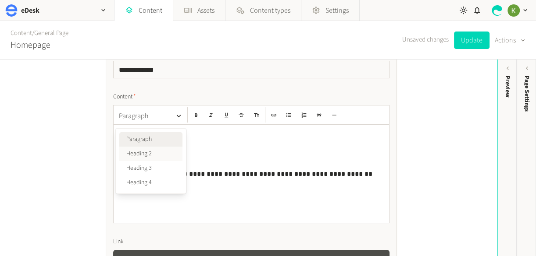
click at [160, 155] on button "Heading 2" at bounding box center [150, 154] width 63 height 14
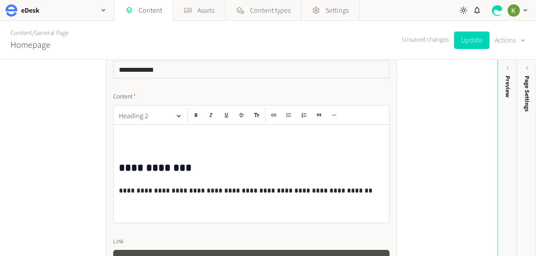
click at [236, 172] on h2 "**********" at bounding box center [251, 168] width 265 height 14
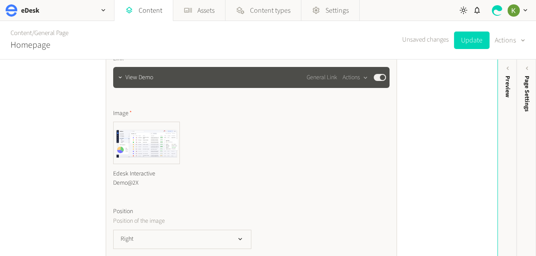
scroll to position [645, 0]
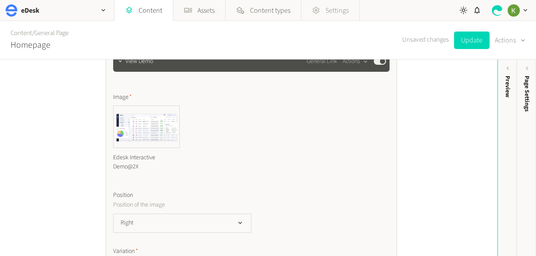
drag, startPoint x: 468, startPoint y: 41, endPoint x: 329, endPoint y: 17, distance: 141.0
click at [468, 41] on button "Update" at bounding box center [471, 41] width 35 height 18
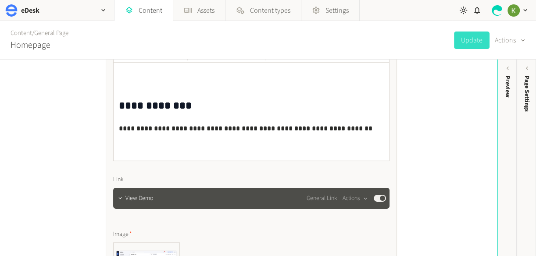
scroll to position [462, 0]
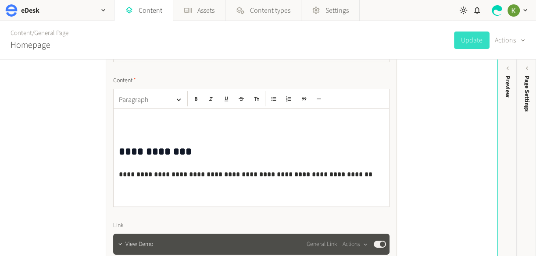
click at [301, 177] on p "**********" at bounding box center [251, 174] width 265 height 11
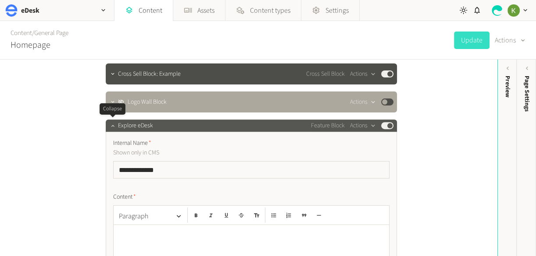
click at [110, 125] on icon "button" at bounding box center [113, 126] width 6 height 6
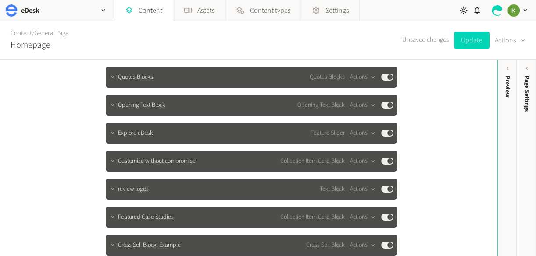
scroll to position [169, 0]
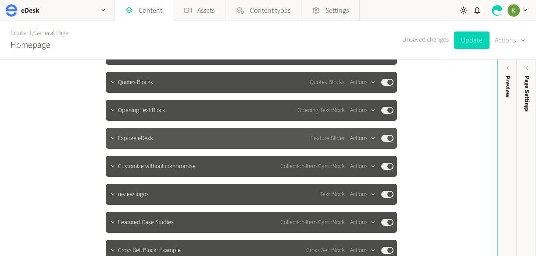
click at [363, 134] on button "Actions" at bounding box center [363, 138] width 26 height 11
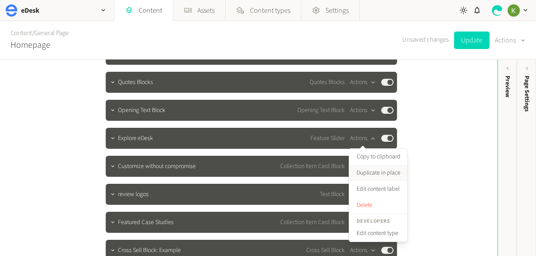
click at [379, 176] on button "Duplicate in place" at bounding box center [378, 173] width 58 height 16
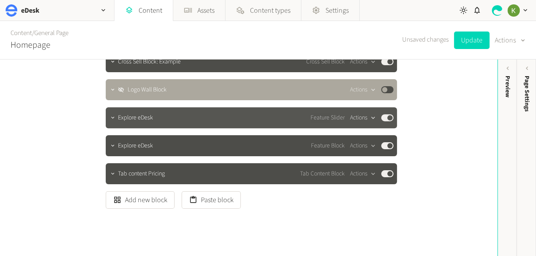
scroll to position [358, 0]
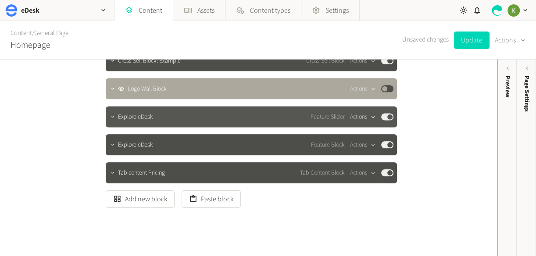
click at [360, 117] on button "Actions" at bounding box center [363, 117] width 26 height 11
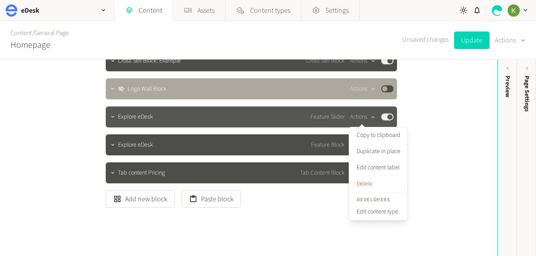
click at [144, 115] on span "Explore eDesk" at bounding box center [135, 117] width 35 height 9
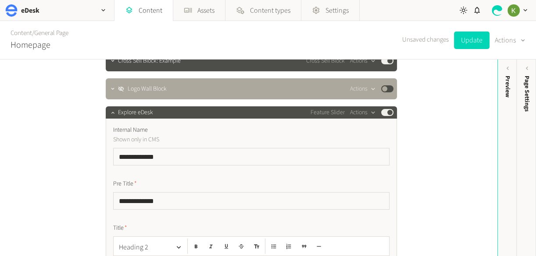
scroll to position [472, 0]
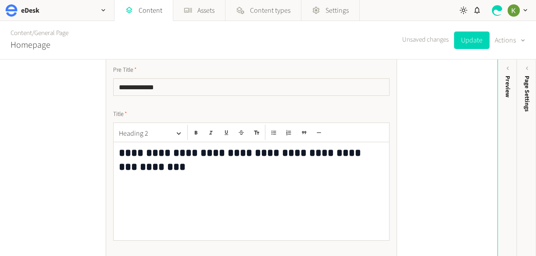
click at [287, 151] on h2 "**********" at bounding box center [251, 153] width 265 height 14
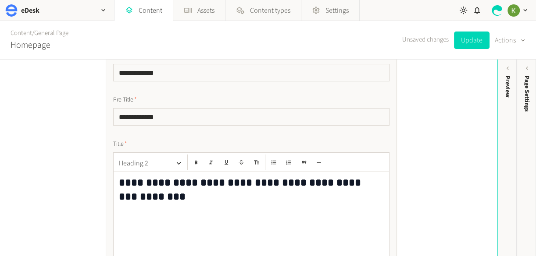
scroll to position [433, 0]
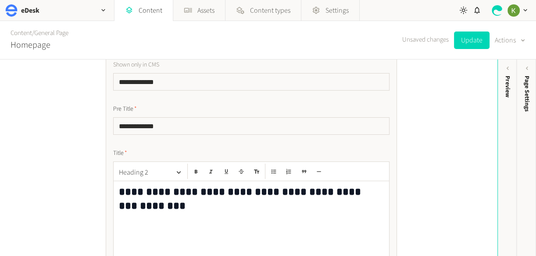
click at [194, 192] on h2 "**********" at bounding box center [251, 192] width 265 height 14
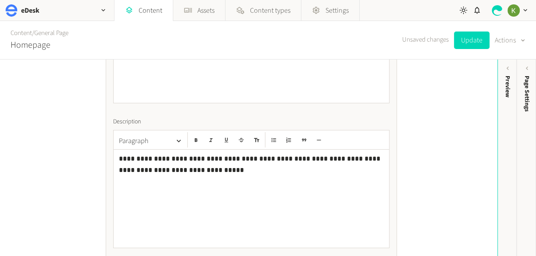
scroll to position [621, 0]
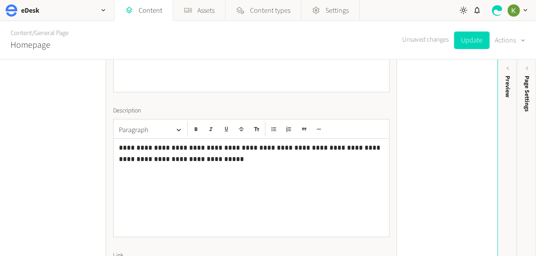
click at [261, 156] on p "**********" at bounding box center [251, 153] width 265 height 22
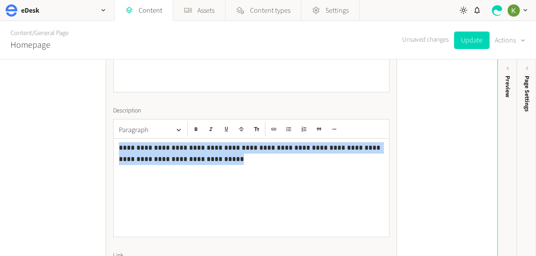
drag, startPoint x: 232, startPoint y: 167, endPoint x: 111, endPoint y: 142, distance: 123.8
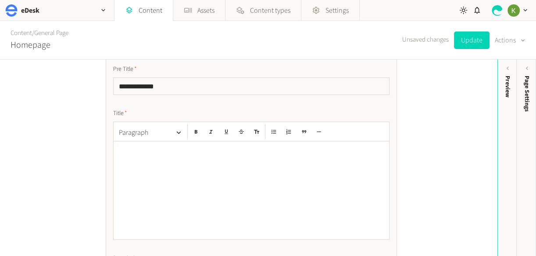
scroll to position [444, 0]
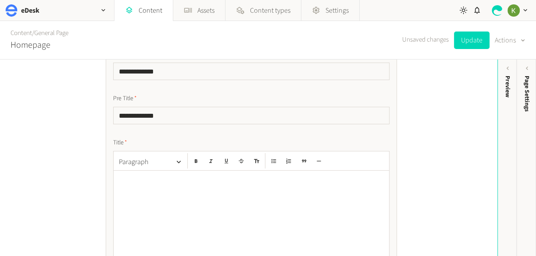
click at [186, 190] on div at bounding box center [251, 220] width 275 height 98
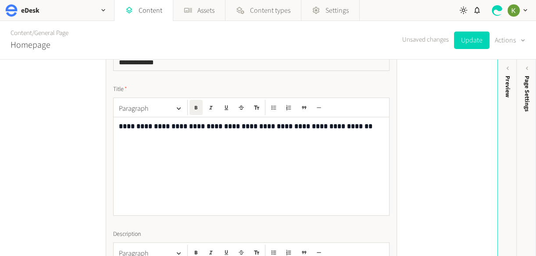
scroll to position [455, 0]
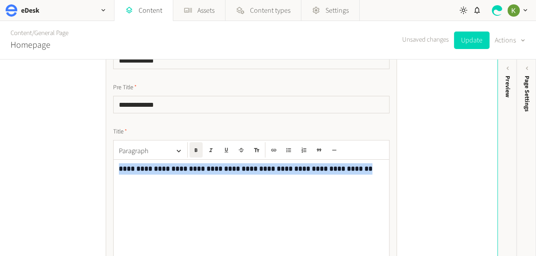
drag, startPoint x: 368, startPoint y: 169, endPoint x: 102, endPoint y: 163, distance: 266.1
drag, startPoint x: 196, startPoint y: 150, endPoint x: 248, endPoint y: 157, distance: 52.1
click at [196, 150] on icon "button" at bounding box center [196, 151] width 3 height 4
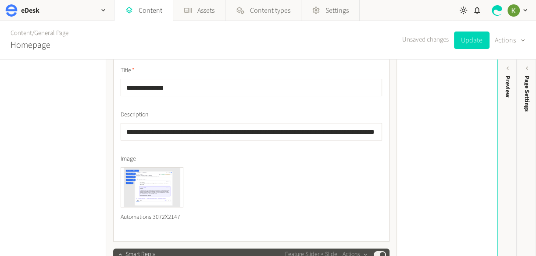
scroll to position [1094, 0]
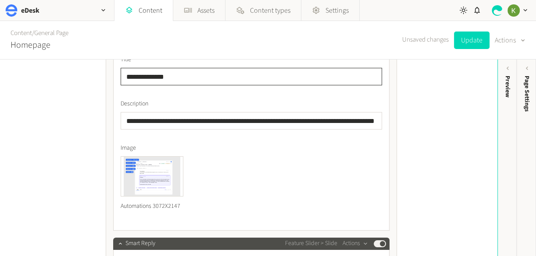
click at [190, 81] on input "**********" at bounding box center [251, 77] width 261 height 18
drag, startPoint x: 200, startPoint y: 77, endPoint x: 97, endPoint y: 78, distance: 103.0
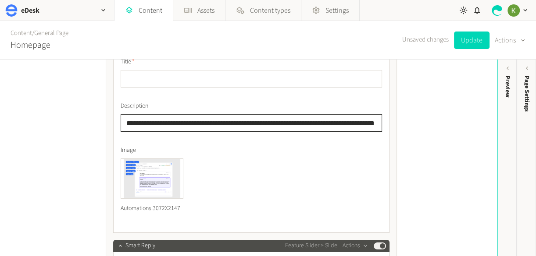
click at [249, 127] on input "**********" at bounding box center [251, 123] width 261 height 18
drag, startPoint x: 305, startPoint y: 122, endPoint x: 317, endPoint y: 121, distance: 11.5
click at [305, 122] on input "**********" at bounding box center [251, 123] width 261 height 18
drag, startPoint x: 378, startPoint y: 122, endPoint x: 107, endPoint y: 119, distance: 270.8
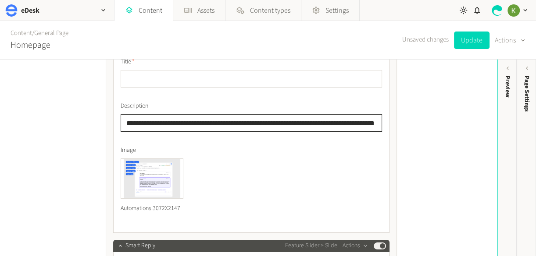
type input "*******"
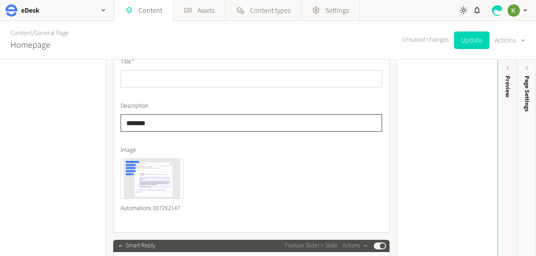
drag, startPoint x: 146, startPoint y: 122, endPoint x: 123, endPoint y: 115, distance: 24.7
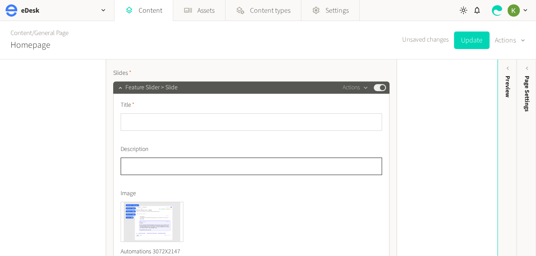
scroll to position [1047, 0]
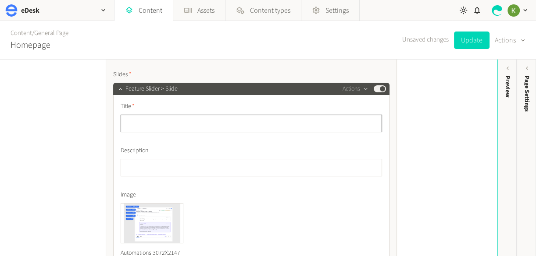
click at [144, 116] on input "text" at bounding box center [251, 124] width 261 height 18
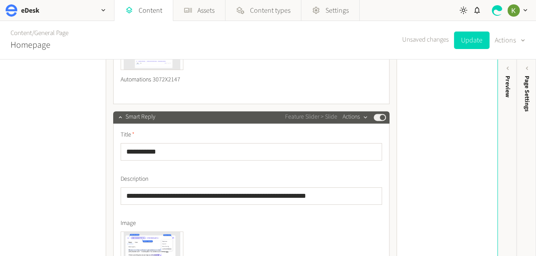
scroll to position [1218, 0]
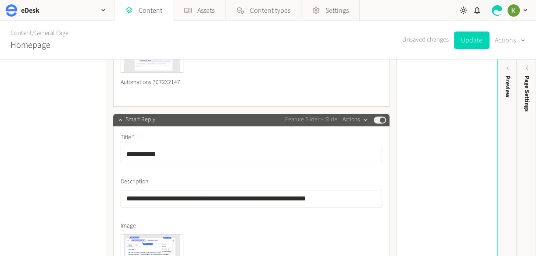
click at [361, 119] on div "button" at bounding box center [365, 120] width 11 height 8
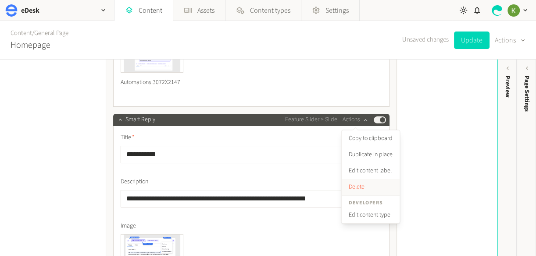
click at [356, 185] on button "Delete" at bounding box center [370, 187] width 58 height 16
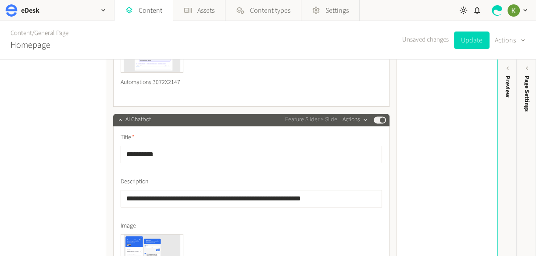
click at [361, 120] on div "button" at bounding box center [365, 120] width 11 height 8
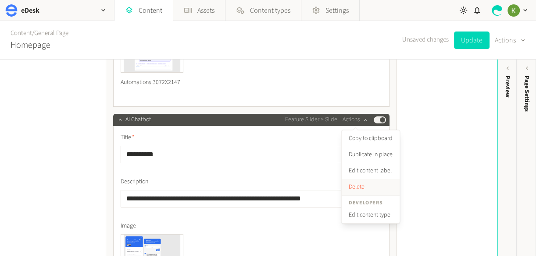
drag, startPoint x: 360, startPoint y: 188, endPoint x: 313, endPoint y: 152, distance: 59.1
click at [360, 187] on button "Delete" at bounding box center [370, 187] width 58 height 16
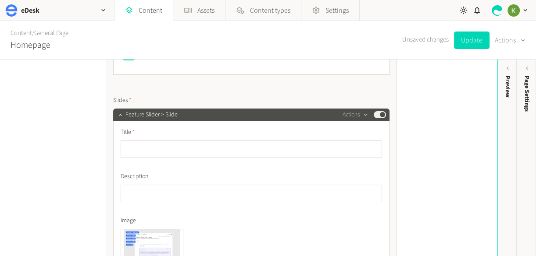
scroll to position [1057, 0]
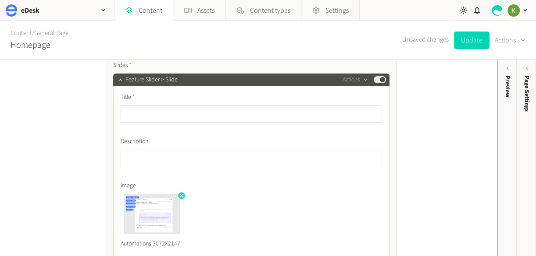
click at [181, 198] on icon "button" at bounding box center [181, 196] width 6 height 6
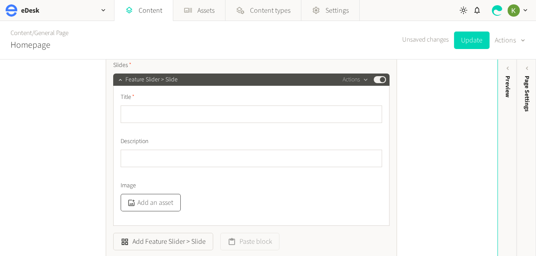
click at [152, 199] on button "Add an asset" at bounding box center [151, 203] width 60 height 18
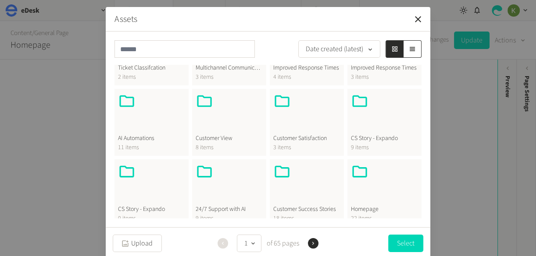
scroll to position [105, 0]
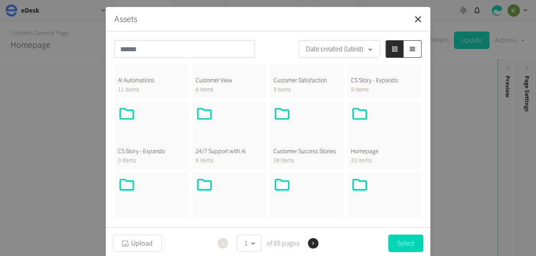
click at [371, 136] on div at bounding box center [384, 126] width 67 height 42
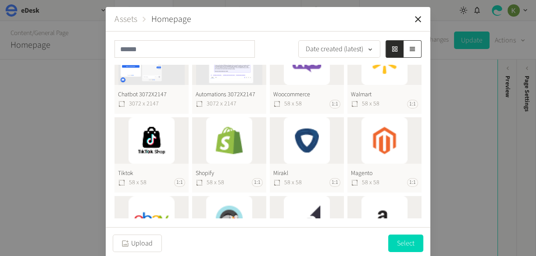
scroll to position [0, 0]
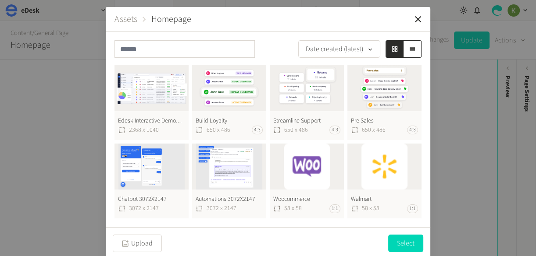
click at [146, 99] on button "Edesk Interactive Demo@2X 2368 x 1040" at bounding box center [151, 102] width 74 height 75
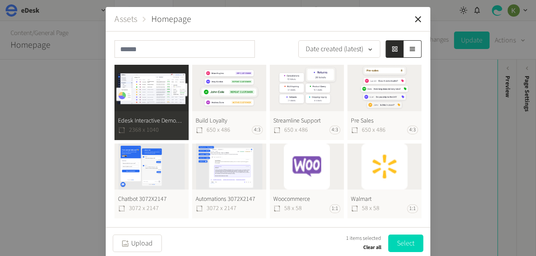
click at [403, 238] on button "Select" at bounding box center [405, 244] width 35 height 18
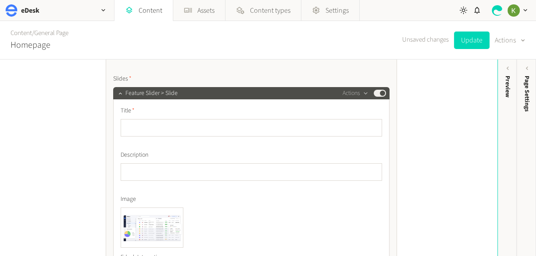
scroll to position [1267, 0]
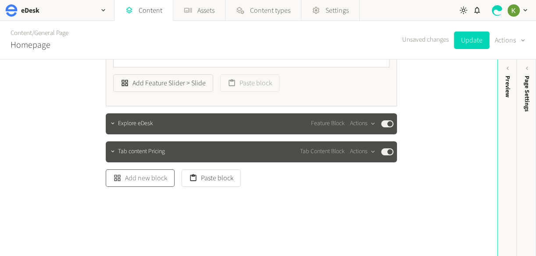
click at [156, 180] on button "Add new block" at bounding box center [140, 179] width 69 height 18
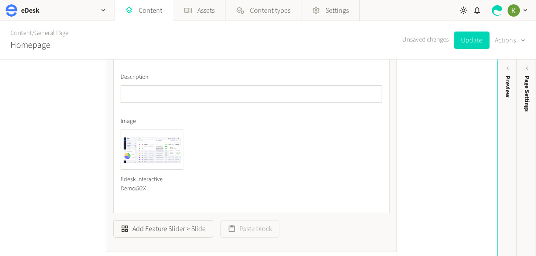
scroll to position [1328, 0]
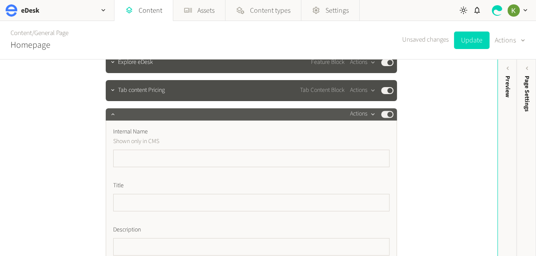
click at [359, 114] on button "Actions" at bounding box center [363, 114] width 26 height 11
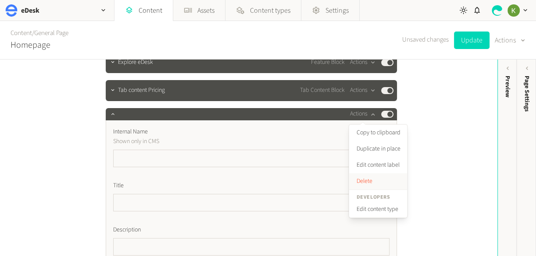
drag, startPoint x: 363, startPoint y: 182, endPoint x: 305, endPoint y: 166, distance: 60.9
click at [363, 182] on button "Delete" at bounding box center [378, 182] width 58 height 16
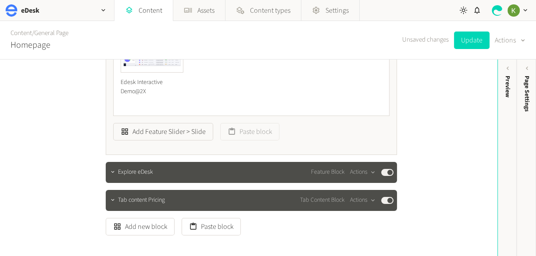
scroll to position [1267, 0]
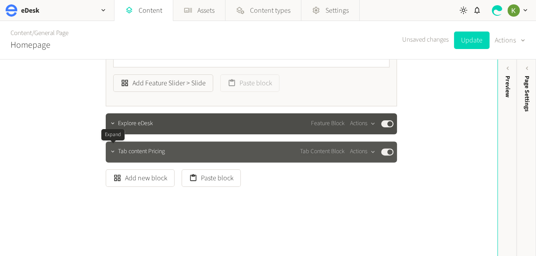
click at [111, 154] on button "button" at bounding box center [112, 151] width 11 height 11
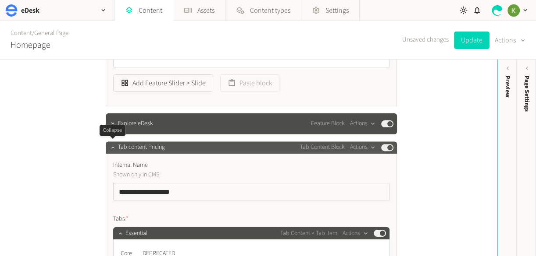
drag, startPoint x: 113, startPoint y: 151, endPoint x: 119, endPoint y: 148, distance: 6.3
click at [113, 151] on button "button" at bounding box center [112, 147] width 11 height 11
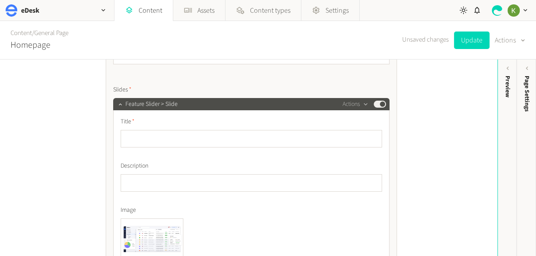
scroll to position [1013, 0]
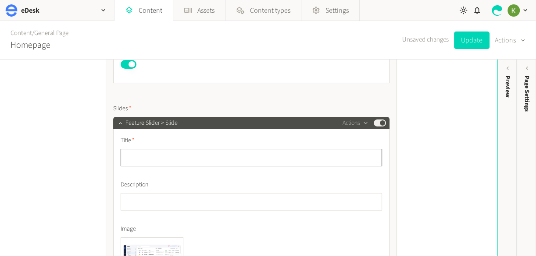
click at [218, 159] on input "text" at bounding box center [251, 158] width 261 height 18
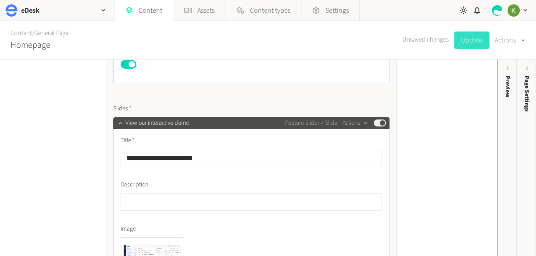
click at [464, 42] on button "Update" at bounding box center [471, 41] width 35 height 18
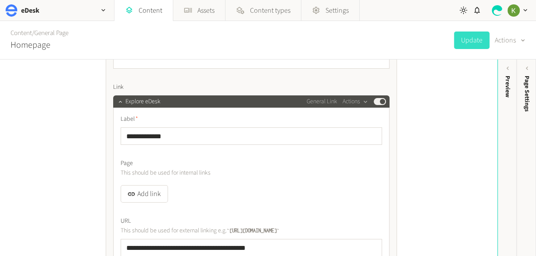
scroll to position [784, 0]
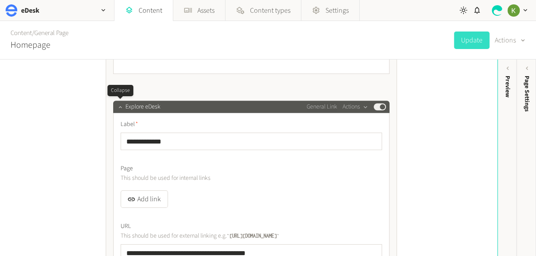
click at [117, 107] on icon "button" at bounding box center [120, 107] width 6 height 6
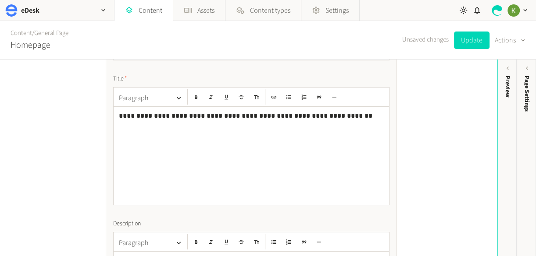
scroll to position [500, 0]
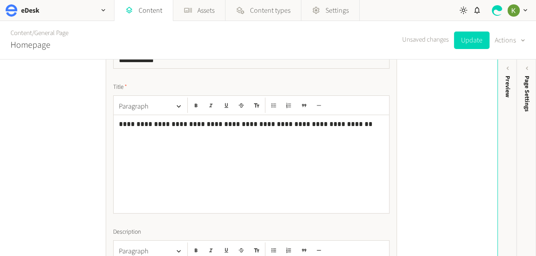
drag, startPoint x: 291, startPoint y: 129, endPoint x: 333, endPoint y: 126, distance: 41.7
click at [292, 128] on p "**********" at bounding box center [251, 124] width 265 height 11
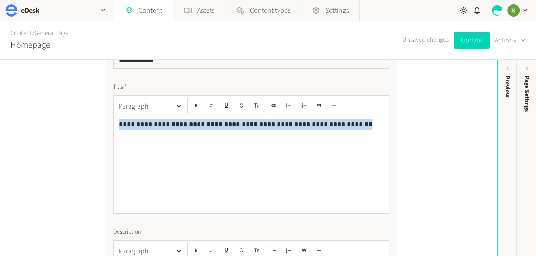
drag, startPoint x: 355, startPoint y: 124, endPoint x: 103, endPoint y: 126, distance: 252.0
click at [103, 126] on div "**********" at bounding box center [248, 162] width 307 height 1204
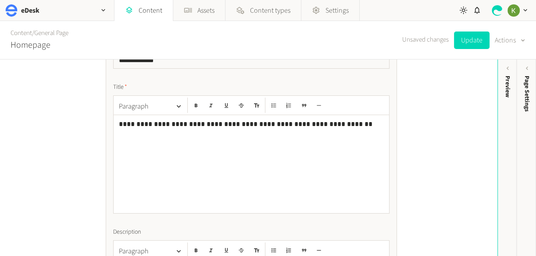
click at [140, 124] on p "**********" at bounding box center [251, 124] width 265 height 11
click at [180, 110] on icon "button" at bounding box center [178, 107] width 8 height 8
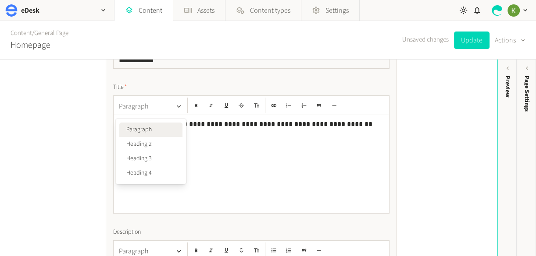
click at [180, 110] on icon "button" at bounding box center [178, 107] width 8 height 8
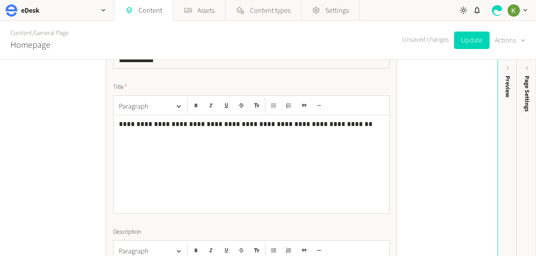
click at [380, 126] on p "**********" at bounding box center [251, 124] width 265 height 11
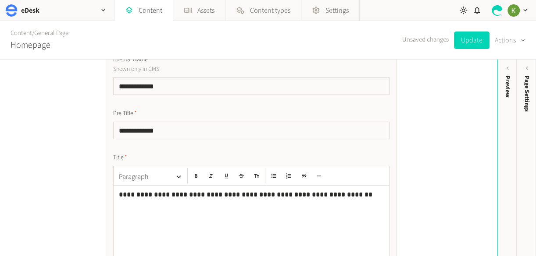
scroll to position [514, 0]
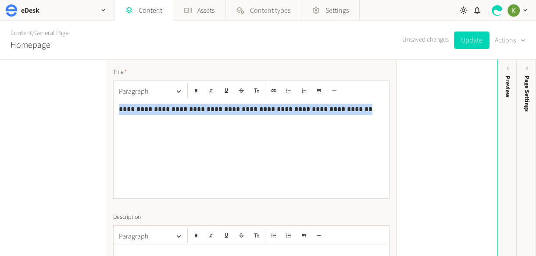
drag, startPoint x: 354, startPoint y: 108, endPoint x: 77, endPoint y: 105, distance: 277.0
click at [76, 105] on div "**********" at bounding box center [248, 158] width 497 height 197
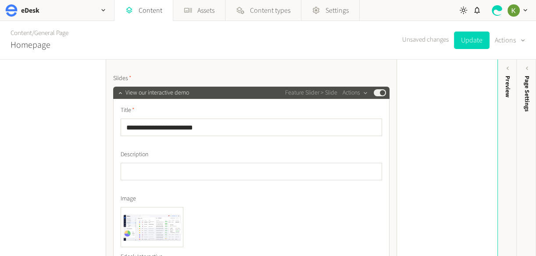
scroll to position [864, 0]
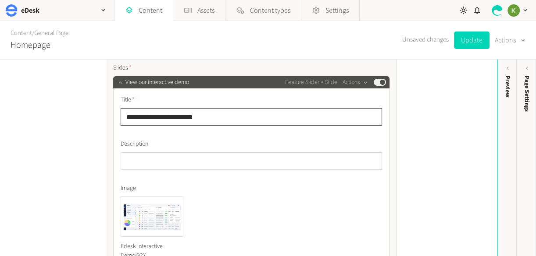
drag, startPoint x: 212, startPoint y: 118, endPoint x: 112, endPoint y: 113, distance: 100.1
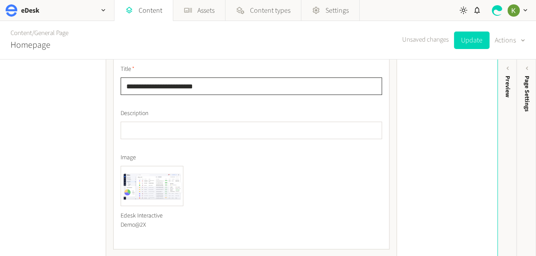
scroll to position [859, 0]
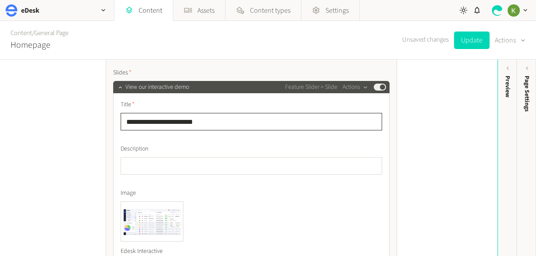
paste input "**********"
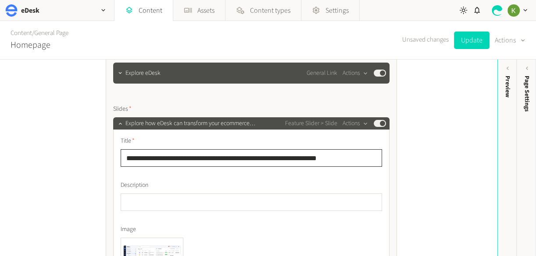
scroll to position [779, 0]
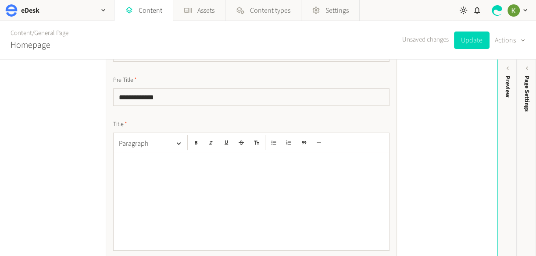
type input "**********"
drag, startPoint x: 174, startPoint y: 174, endPoint x: 188, endPoint y: 171, distance: 14.5
click at [178, 173] on div at bounding box center [251, 202] width 275 height 98
drag, startPoint x: 474, startPoint y: 39, endPoint x: 358, endPoint y: 22, distance: 117.4
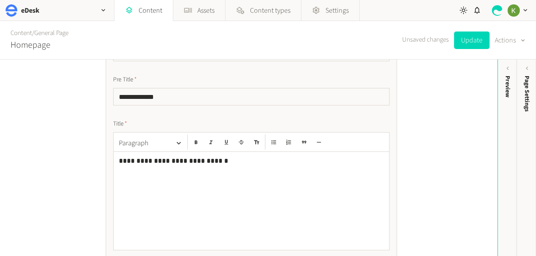
click at [474, 39] on button "Update" at bounding box center [471, 41] width 35 height 18
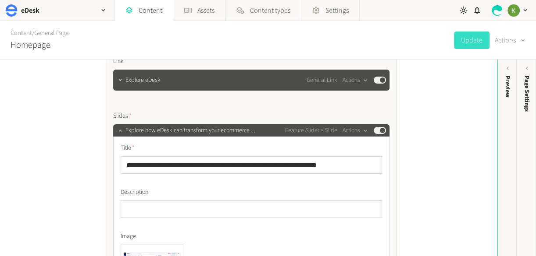
scroll to position [824, 0]
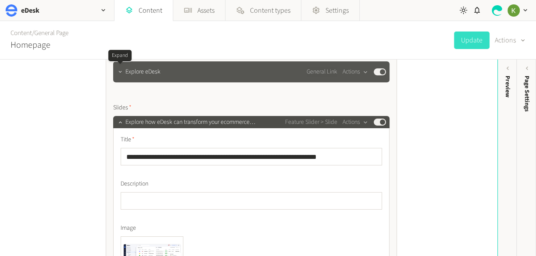
click at [117, 71] on icon "button" at bounding box center [120, 72] width 6 height 6
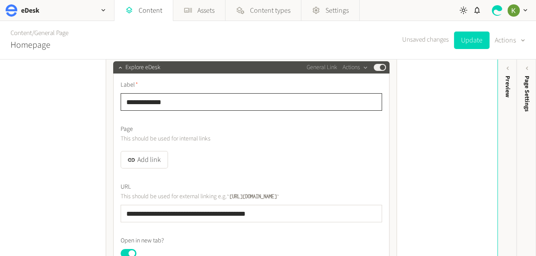
drag, startPoint x: 179, startPoint y: 106, endPoint x: 99, endPoint y: 100, distance: 79.9
type input "*********"
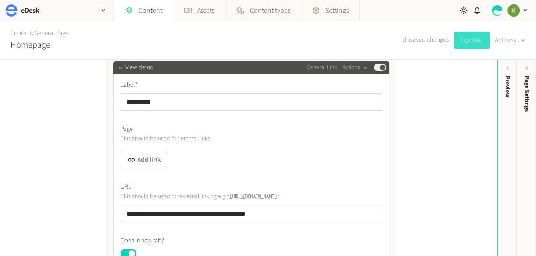
click at [462, 39] on button "Update" at bounding box center [471, 41] width 35 height 18
